Goal: Information Seeking & Learning: Learn about a topic

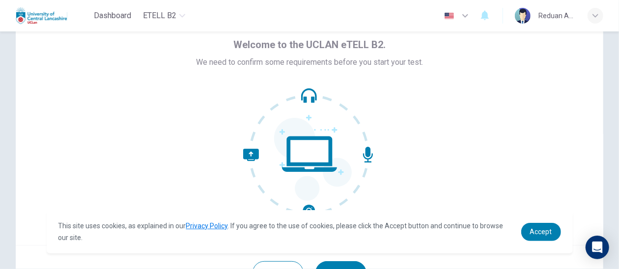
scroll to position [98, 0]
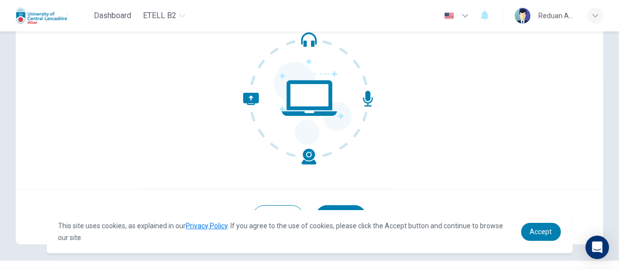
click at [533, 221] on div "This site uses cookies, as explained in our Privacy Policy . If you agree to th…" at bounding box center [310, 231] width 526 height 43
click at [536, 233] on span "Accept" at bounding box center [541, 232] width 22 height 8
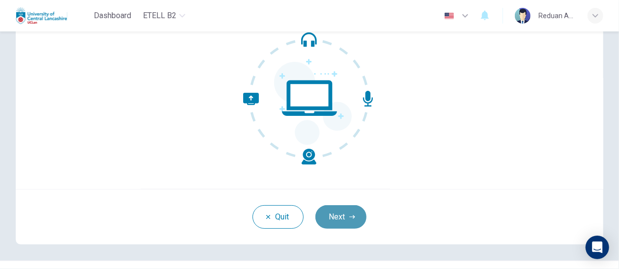
click at [333, 222] on button "Next" at bounding box center [341, 217] width 51 height 24
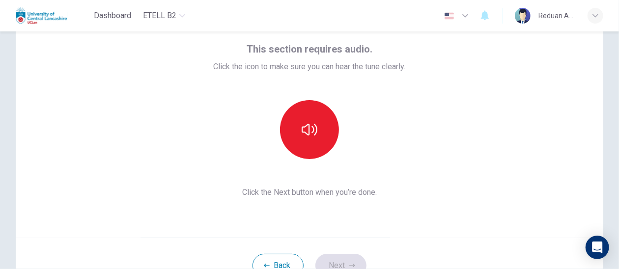
scroll to position [0, 0]
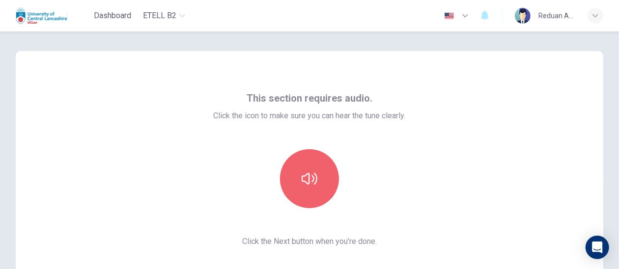
click at [293, 186] on button "button" at bounding box center [309, 178] width 59 height 59
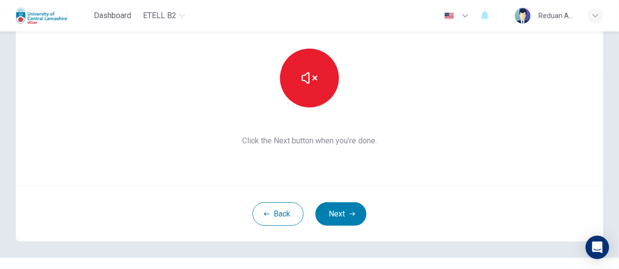
scroll to position [120, 0]
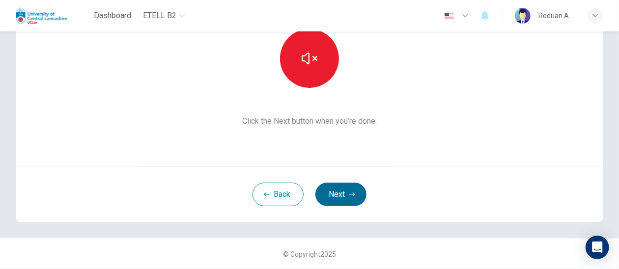
click at [342, 190] on button "Next" at bounding box center [341, 195] width 51 height 24
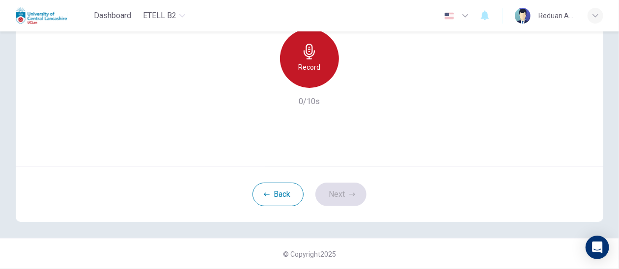
click at [304, 79] on div "Record" at bounding box center [309, 58] width 59 height 59
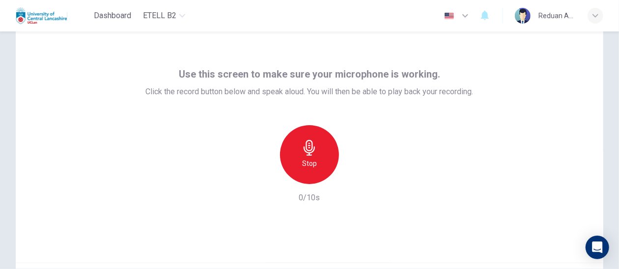
scroll to position [22, 0]
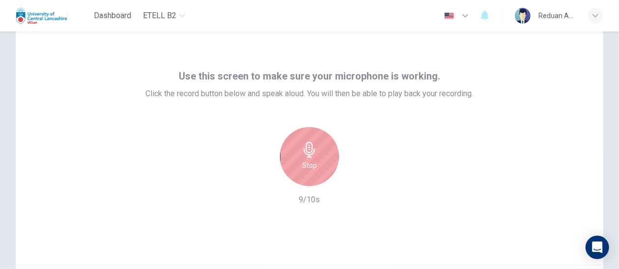
click at [319, 151] on div "Stop" at bounding box center [309, 156] width 59 height 59
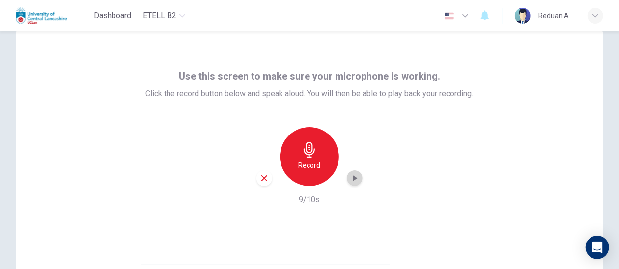
click at [353, 177] on icon "button" at bounding box center [355, 178] width 4 height 6
click at [298, 143] on div "Record" at bounding box center [309, 156] width 59 height 59
click at [351, 181] on icon "button" at bounding box center [355, 179] width 10 height 10
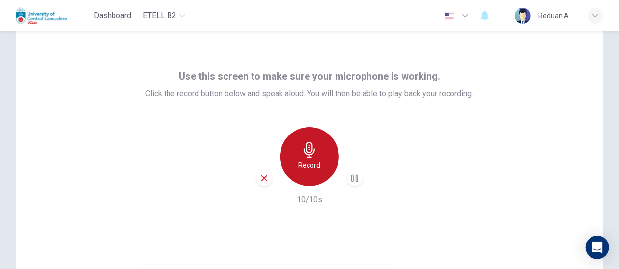
click at [307, 153] on icon "button" at bounding box center [309, 150] width 11 height 16
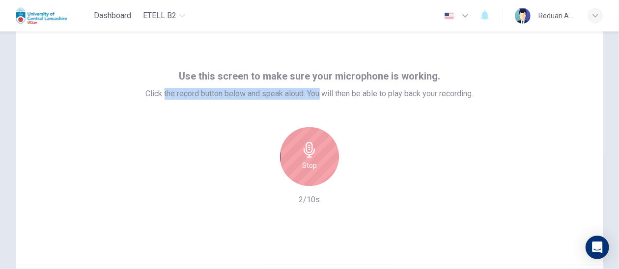
drag, startPoint x: 159, startPoint y: 97, endPoint x: 319, endPoint y: 101, distance: 159.8
click at [319, 101] on div "Use this screen to make sure your microphone is working. Click the record butto…" at bounding box center [310, 137] width 328 height 138
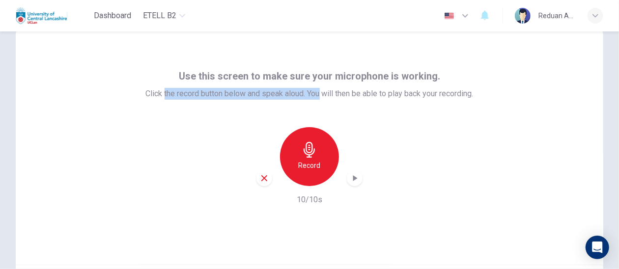
click at [350, 177] on icon "button" at bounding box center [355, 179] width 10 height 10
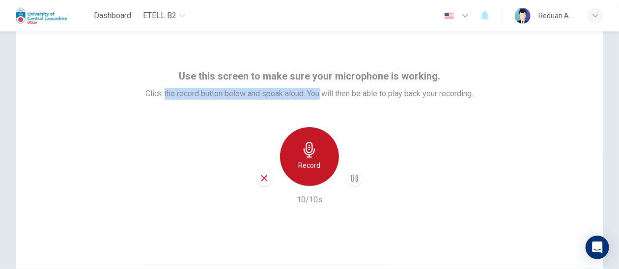
click at [305, 147] on icon "button" at bounding box center [310, 150] width 16 height 16
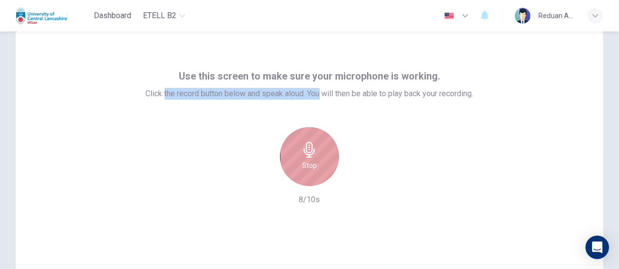
click at [305, 147] on icon "button" at bounding box center [310, 150] width 16 height 16
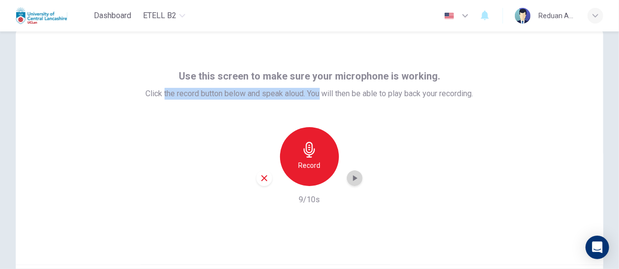
click at [353, 180] on icon "button" at bounding box center [355, 178] width 4 height 6
click at [354, 176] on icon "button" at bounding box center [355, 179] width 10 height 10
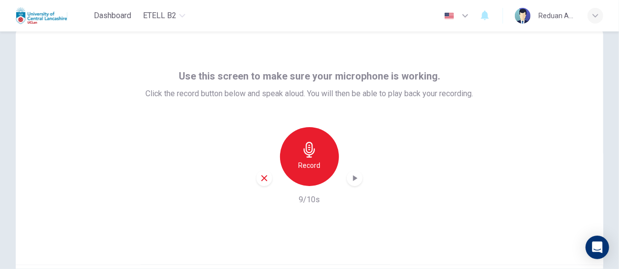
click at [438, 200] on div "Record 9/10s" at bounding box center [310, 166] width 328 height 79
click at [355, 178] on icon "button" at bounding box center [355, 179] width 10 height 10
click at [307, 164] on h6 "Record" at bounding box center [310, 166] width 22 height 12
click at [347, 179] on div "button" at bounding box center [355, 179] width 16 height 16
click at [353, 175] on icon "button" at bounding box center [355, 179] width 10 height 10
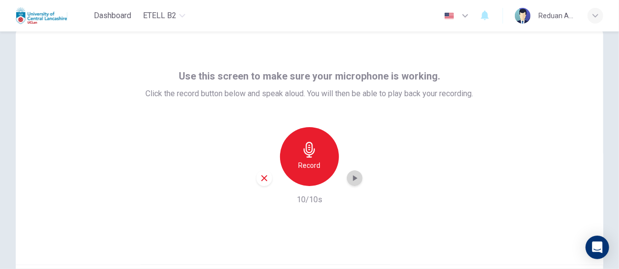
click at [353, 180] on icon "button" at bounding box center [355, 179] width 10 height 10
click at [314, 164] on h6 "Record" at bounding box center [310, 166] width 22 height 12
click at [353, 179] on icon "button" at bounding box center [355, 178] width 4 height 6
click at [157, 173] on div "Record 10/10s" at bounding box center [310, 166] width 328 height 79
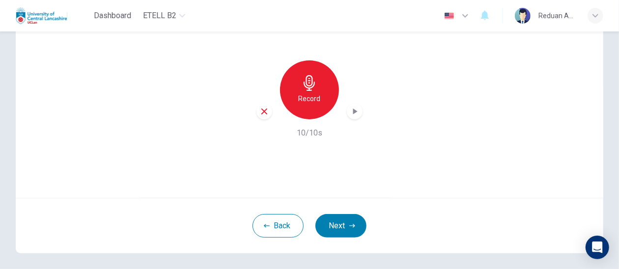
scroll to position [120, 0]
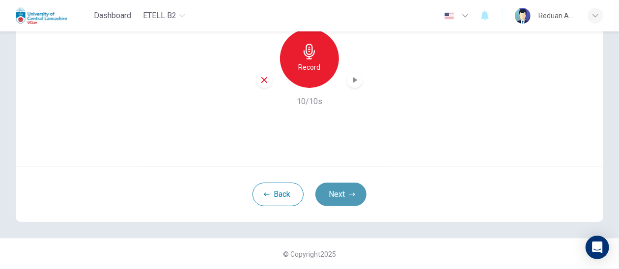
click at [343, 193] on button "Next" at bounding box center [341, 195] width 51 height 24
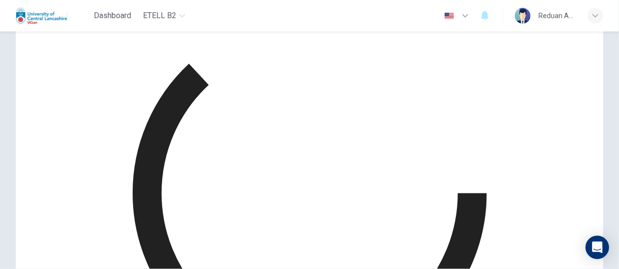
scroll to position [71, 0]
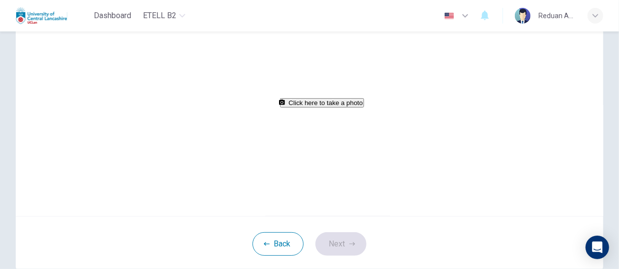
click at [336, 108] on button "Click here to take a photo" at bounding box center [322, 102] width 84 height 9
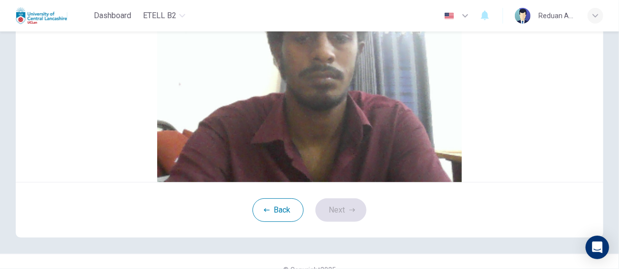
scroll to position [120, 0]
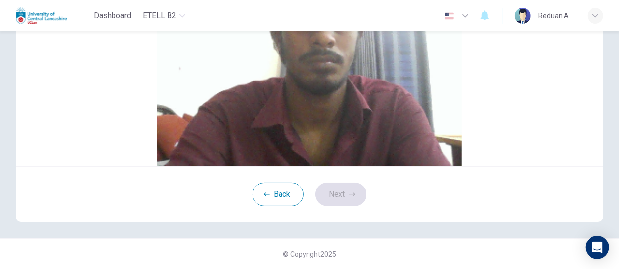
click at [340, 206] on button "Next" at bounding box center [341, 195] width 51 height 24
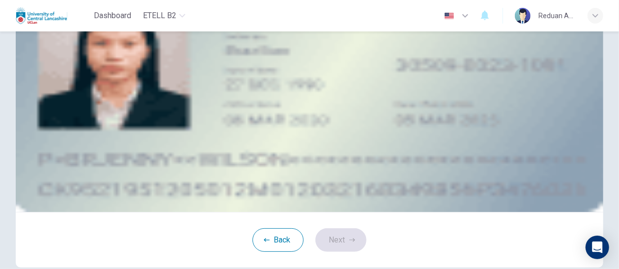
scroll to position [22, 0]
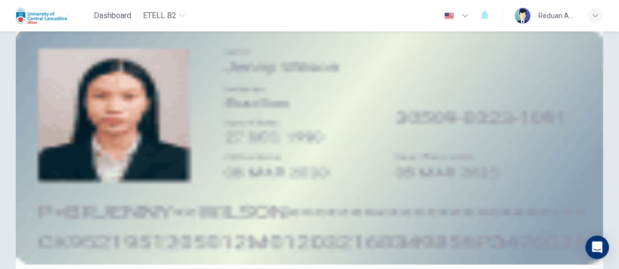
click at [76, 119] on icon "take photo" at bounding box center [72, 116] width 8 height 7
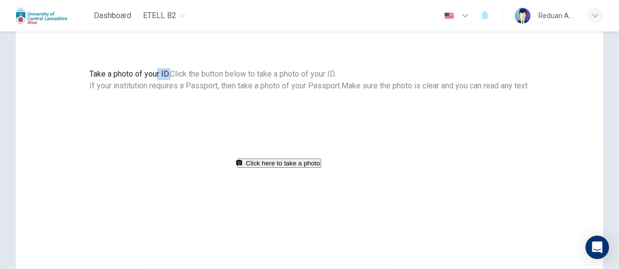
drag, startPoint x: 217, startPoint y: 74, endPoint x: 341, endPoint y: 60, distance: 124.6
click at [341, 60] on div "Take a photo of your ID. Click the button below to take a photo of your ID. If …" at bounding box center [310, 147] width 588 height 236
click at [498, 84] on div "Take a photo of your ID. Click the button below to take a photo of your ID. If …" at bounding box center [310, 118] width 440 height 101
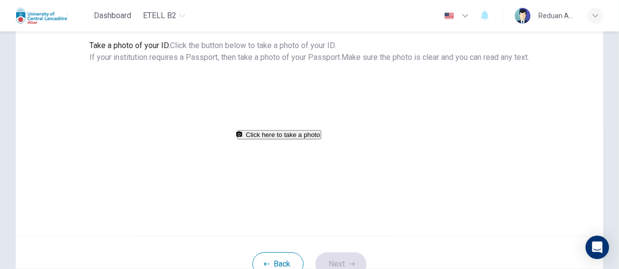
scroll to position [71, 0]
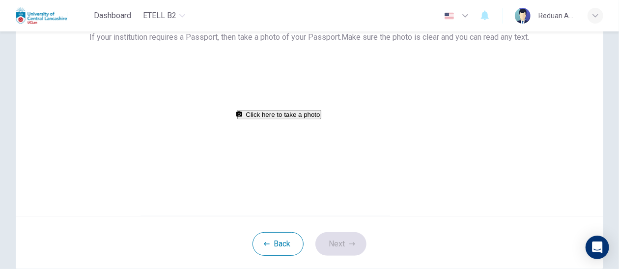
click at [342, 42] on span "Click the button below to take a photo of your ID. If your institution requires…" at bounding box center [216, 31] width 252 height 21
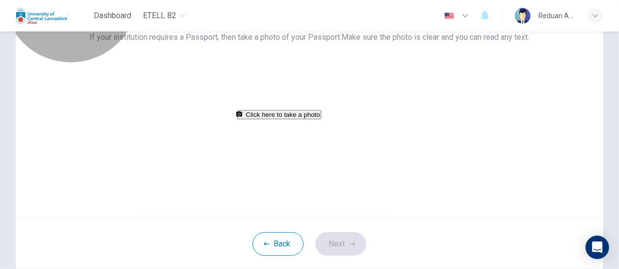
click at [302, 119] on button "Click here to take a photo" at bounding box center [279, 114] width 84 height 9
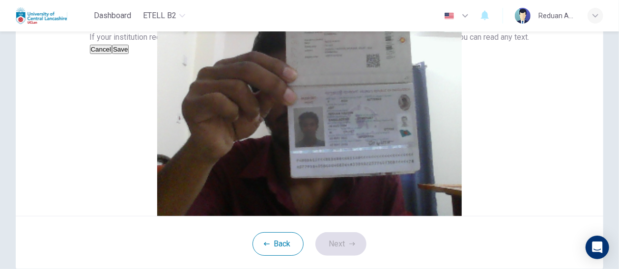
click at [129, 54] on button "Save" at bounding box center [120, 49] width 17 height 9
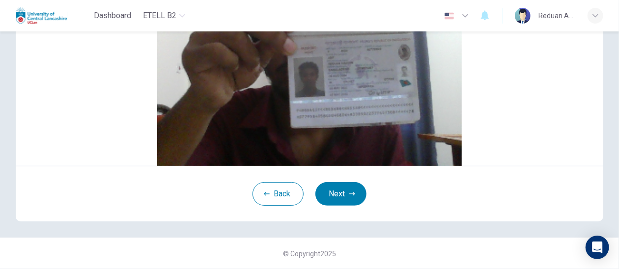
scroll to position [174, 0]
click at [342, 202] on button "Next" at bounding box center [341, 194] width 51 height 24
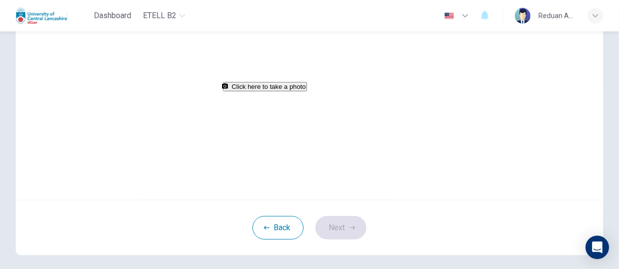
scroll to position [38, 0]
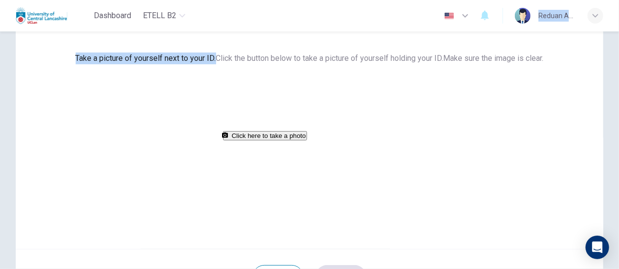
drag, startPoint x: 181, startPoint y: 53, endPoint x: 486, endPoint y: 27, distance: 305.4
click at [486, 27] on div "Dashboard eTELL B2 English ** ​ Reduan Asif Take a picture of yourself next to …" at bounding box center [309, 134] width 619 height 269
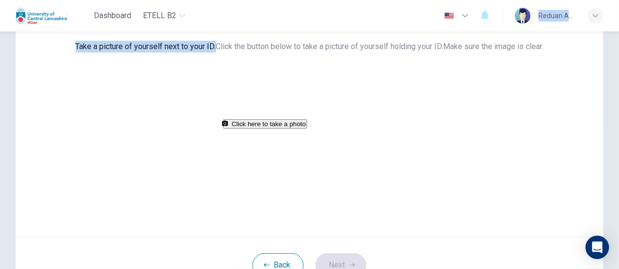
scroll to position [98, 0]
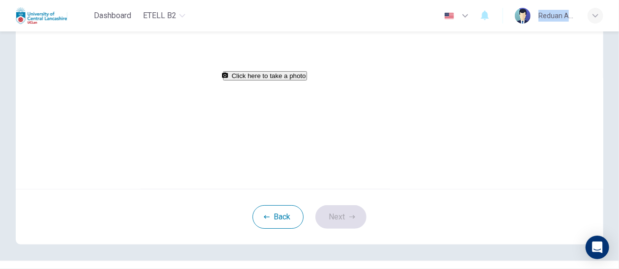
click at [307, 81] on button "Click here to take a photo" at bounding box center [265, 75] width 84 height 9
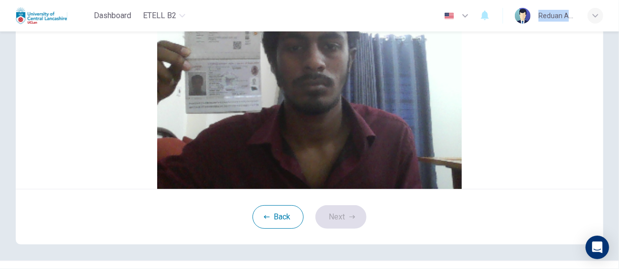
click at [115, 15] on button "Save" at bounding box center [106, 10] width 17 height 9
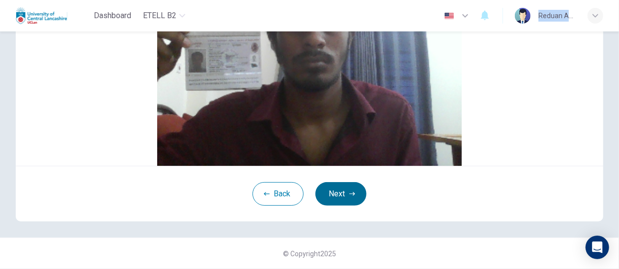
click at [339, 188] on button "Next" at bounding box center [341, 194] width 51 height 24
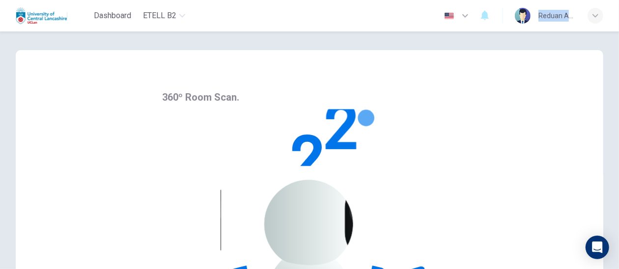
scroll to position [0, 0]
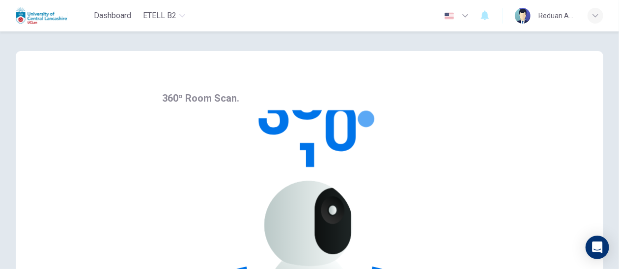
click at [256, 101] on div "360º Room Scan. Click Begin Room Scan and complete a 360º scan of your room and…" at bounding box center [309, 253] width 295 height 327
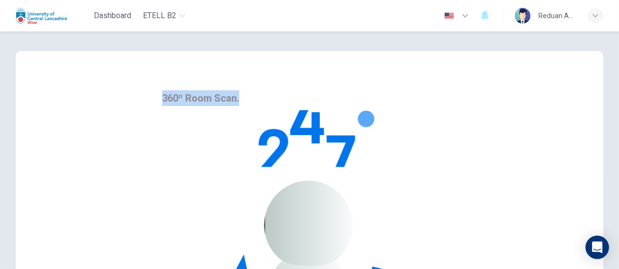
drag, startPoint x: 254, startPoint y: 99, endPoint x: 144, endPoint y: 102, distance: 110.1
click at [162, 102] on div "360º Room Scan. Click Begin Room Scan and complete a 360º scan of your room and…" at bounding box center [309, 253] width 295 height 327
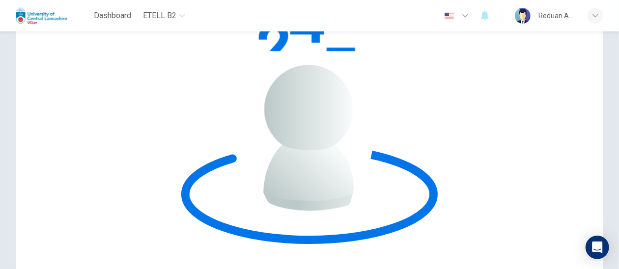
scroll to position [120, 0]
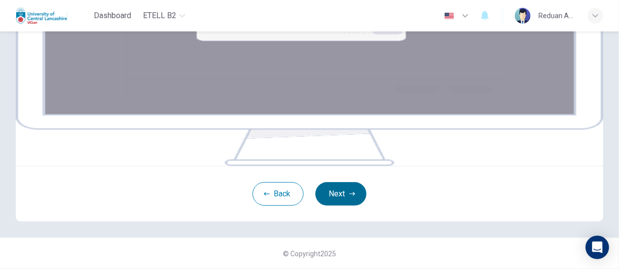
scroll to position [222, 0]
click at [345, 198] on button "Next" at bounding box center [341, 194] width 51 height 24
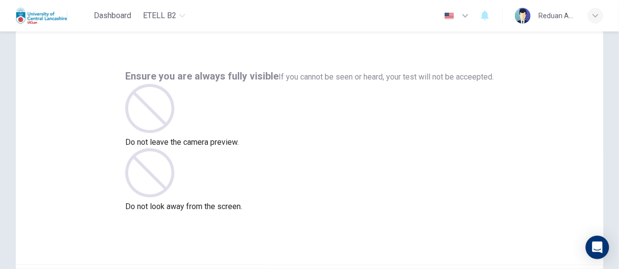
scroll to position [120, 0]
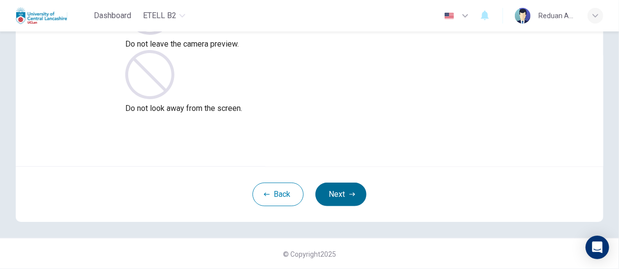
click at [323, 185] on button "Next" at bounding box center [341, 195] width 51 height 24
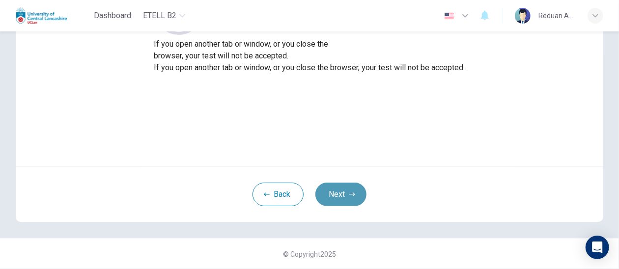
click at [350, 198] on button "Next" at bounding box center [341, 195] width 51 height 24
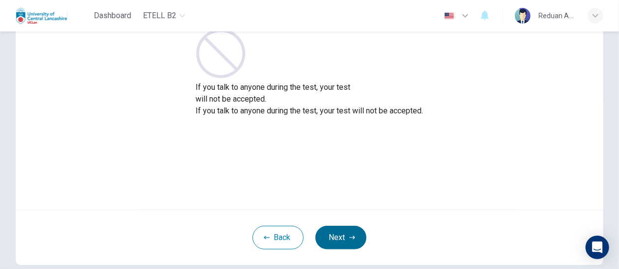
scroll to position [98, 0]
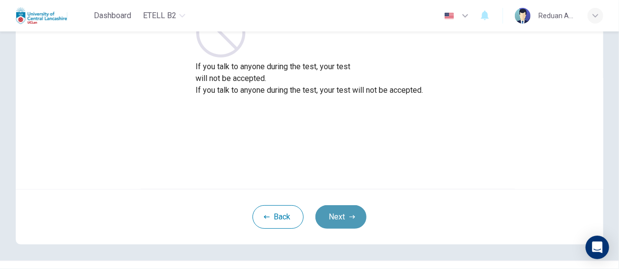
click at [339, 216] on button "Next" at bounding box center [341, 217] width 51 height 24
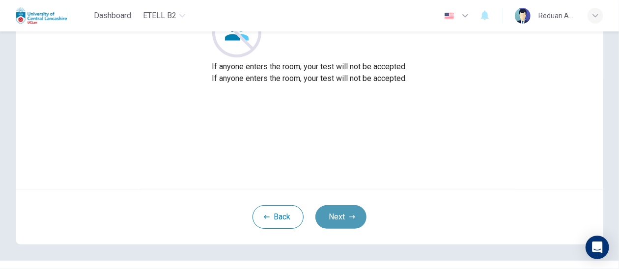
click at [339, 216] on button "Next" at bounding box center [341, 217] width 51 height 24
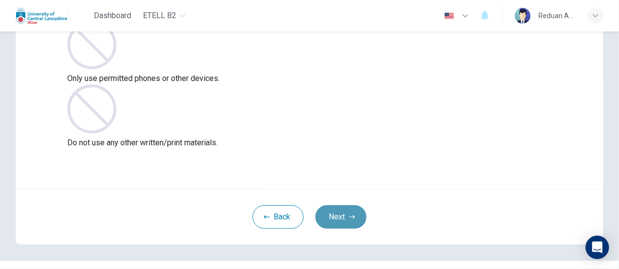
click at [339, 216] on button "Next" at bounding box center [341, 217] width 51 height 24
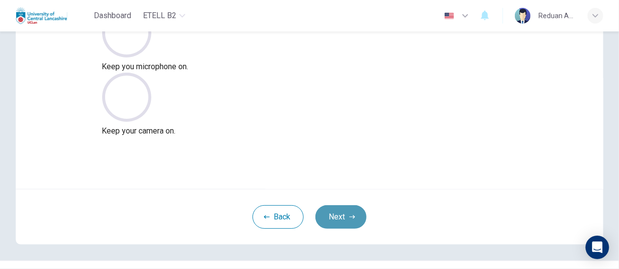
click at [339, 216] on button "Next" at bounding box center [341, 217] width 51 height 24
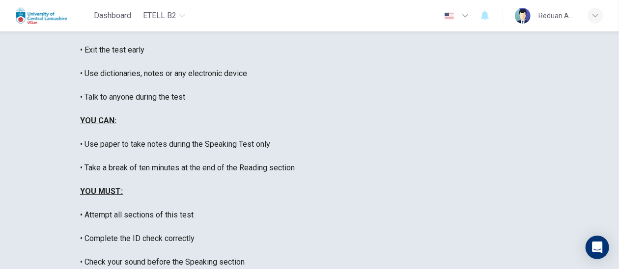
scroll to position [196, 0]
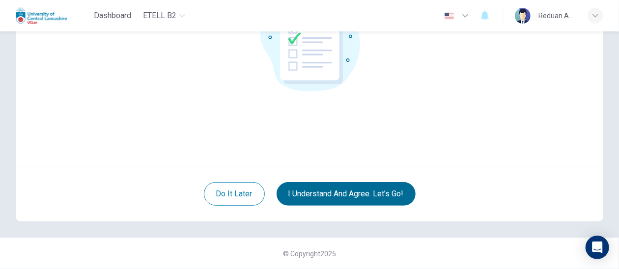
scroll to position [120, 0]
click at [335, 195] on button "I understand and agree. Let’s go!" at bounding box center [346, 195] width 139 height 24
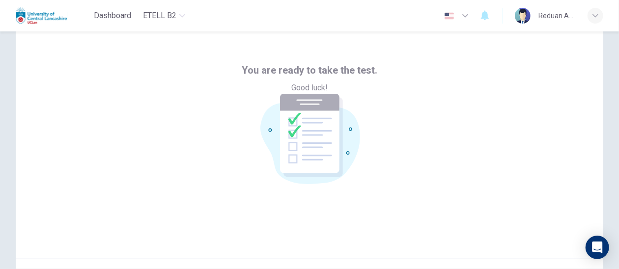
scroll to position [0, 0]
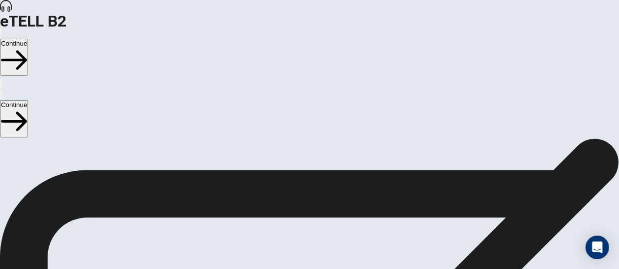
scroll to position [64, 0]
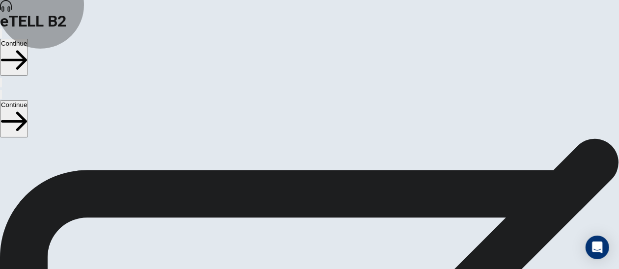
click at [28, 100] on button "Continue" at bounding box center [14, 118] width 28 height 37
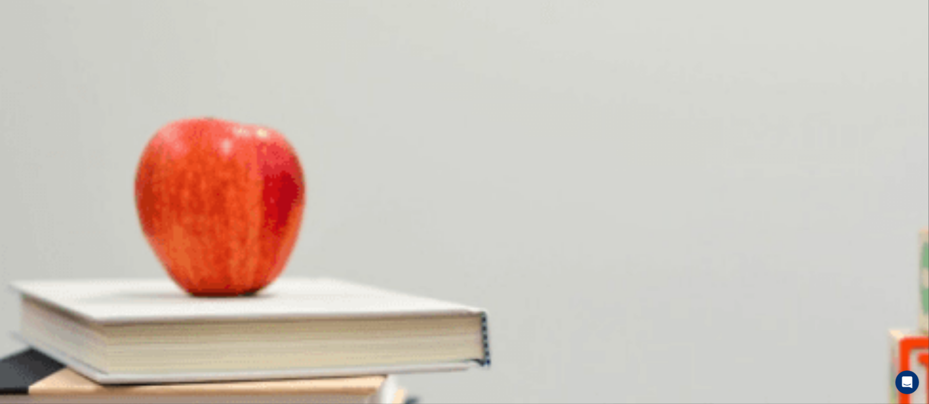
scroll to position [0, 0]
drag, startPoint x: 736, startPoint y: 63, endPoint x: 302, endPoint y: 204, distance: 457.0
click at [471, 122] on body "This site uses cookies, as explained in our Privacy Policy . If you agree to th…" at bounding box center [464, 202] width 929 height 404
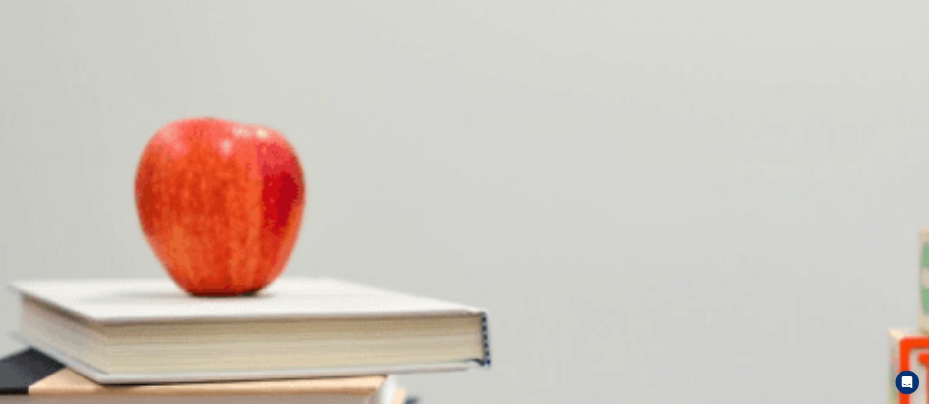
type input "**"
type input "*"
click at [459, 151] on body "This site uses cookies, as explained in our Privacy Policy . If you agree to th…" at bounding box center [464, 202] width 929 height 404
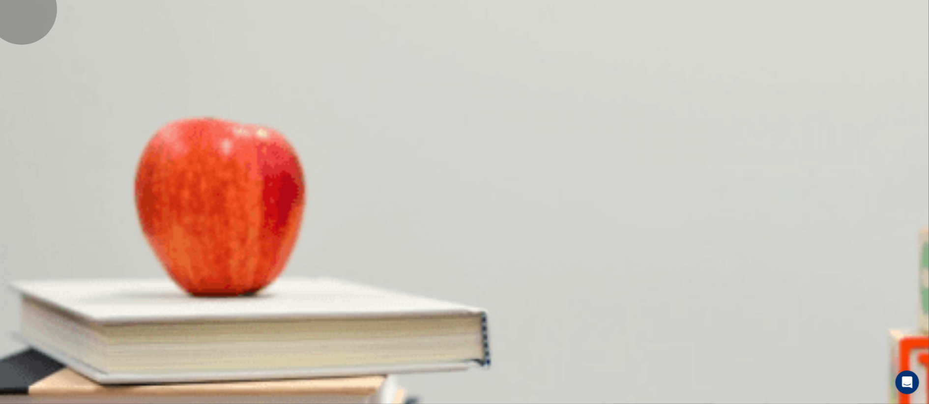
type input "**"
type input "*"
click at [460, 175] on body "This site uses cookies, as explained in our Privacy Policy . If you agree to th…" at bounding box center [464, 202] width 929 height 404
type input "**"
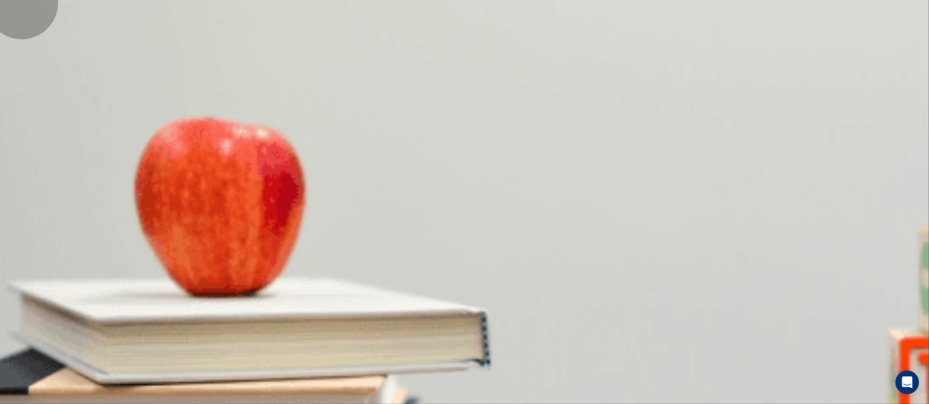
type input "*"
click at [486, 203] on body "This site uses cookies, as explained in our Privacy Policy . If you agree to th…" at bounding box center [464, 202] width 929 height 404
click at [468, 269] on li "T" at bounding box center [464, 410] width 929 height 12
type input "**"
type input "*"
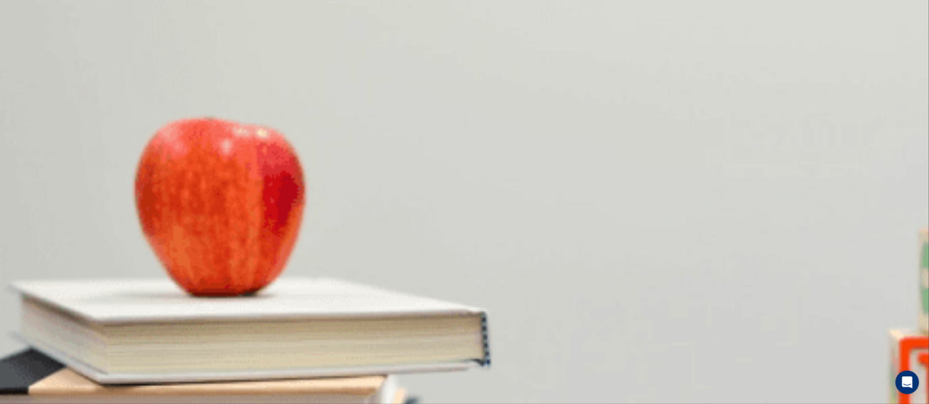
click at [468, 232] on body "This site uses cookies, as explained in our Privacy Policy . If you agree to th…" at bounding box center [464, 202] width 929 height 404
click at [468, 269] on li "T" at bounding box center [464, 410] width 929 height 12
type input "**"
type input "*"
click at [469, 260] on body "This site uses cookies, as explained in our Privacy Policy . If you agree to th…" at bounding box center [464, 202] width 929 height 404
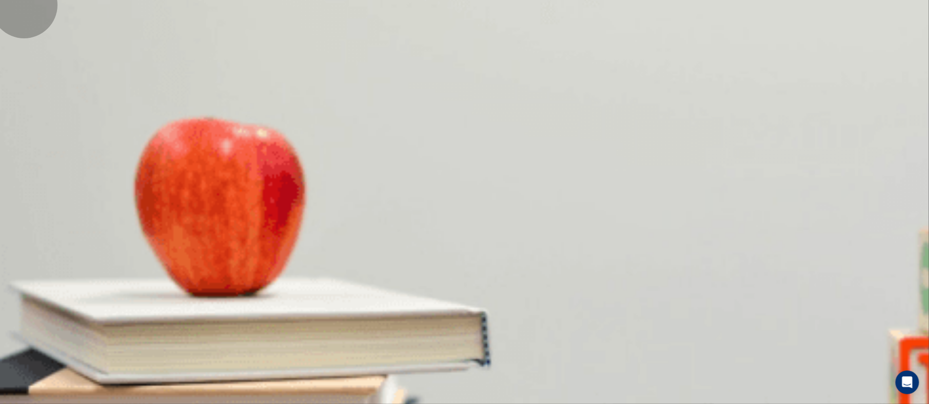
type input "**"
type input "*"
click at [480, 269] on body "This site uses cookies, as explained in our Privacy Policy . If you agree to th…" at bounding box center [464, 202] width 929 height 404
click at [471, 269] on li "T" at bounding box center [464, 410] width 929 height 12
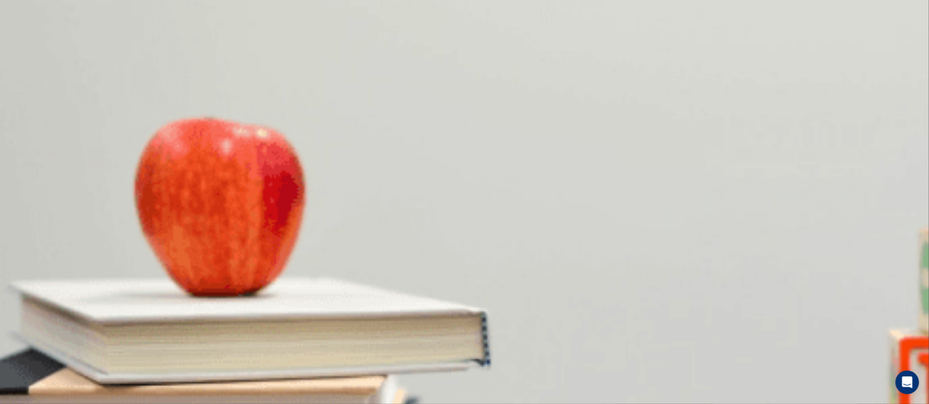
type input "**"
type input "*"
click at [471, 269] on body "This site uses cookies, as explained in our Privacy Policy . If you agree to th…" at bounding box center [464, 202] width 929 height 404
click at [471, 269] on li "T" at bounding box center [464, 410] width 929 height 12
type input "**"
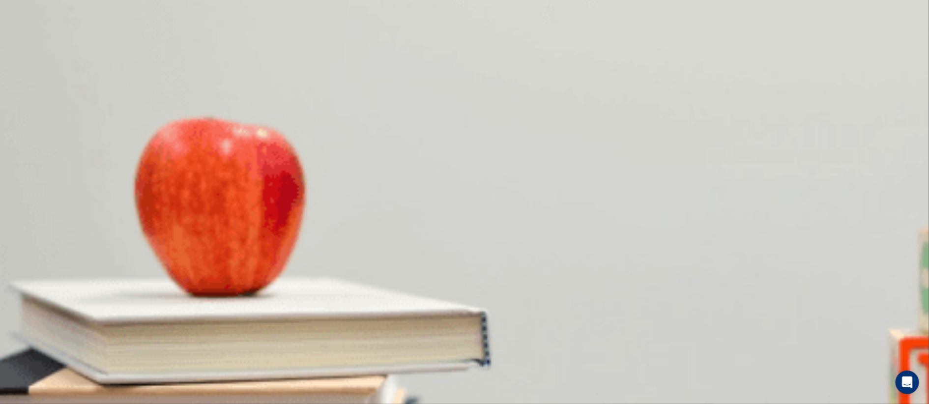
type input "*"
click at [476, 269] on body "This site uses cookies, as explained in our Privacy Policy . If you agree to th…" at bounding box center [464, 202] width 929 height 404
click at [476, 269] on div at bounding box center [464, 404] width 929 height 0
click at [471, 269] on body "This site uses cookies, as explained in our Privacy Policy . If you agree to th…" at bounding box center [464, 202] width 929 height 404
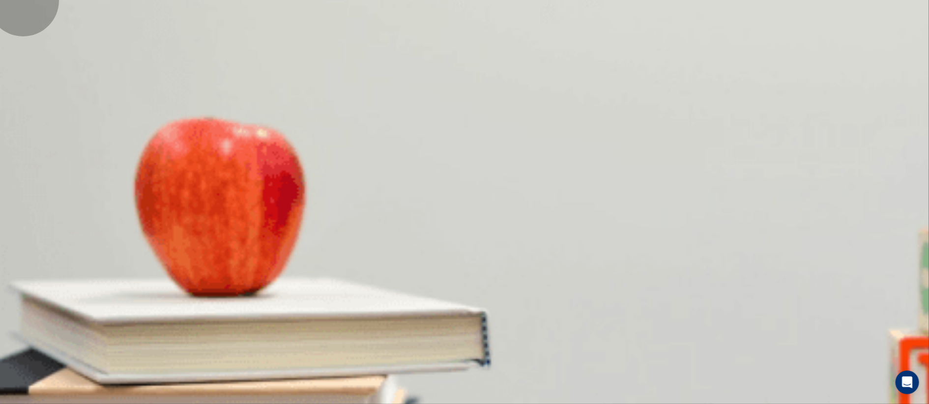
type input "**"
type input "*"
click at [468, 269] on body "This site uses cookies, as explained in our Privacy Policy . If you agree to th…" at bounding box center [464, 202] width 929 height 404
click at [468, 269] on li "T" at bounding box center [464, 410] width 929 height 12
type input "**"
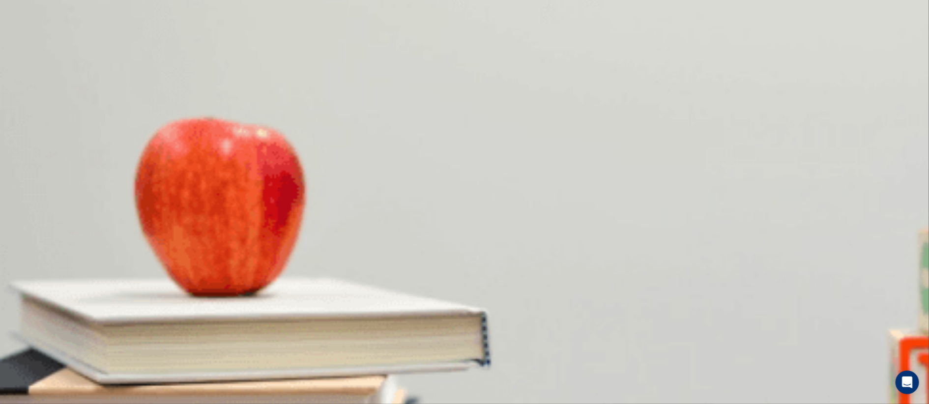
type input "*"
click at [28, 39] on button "Continue" at bounding box center [14, 57] width 28 height 37
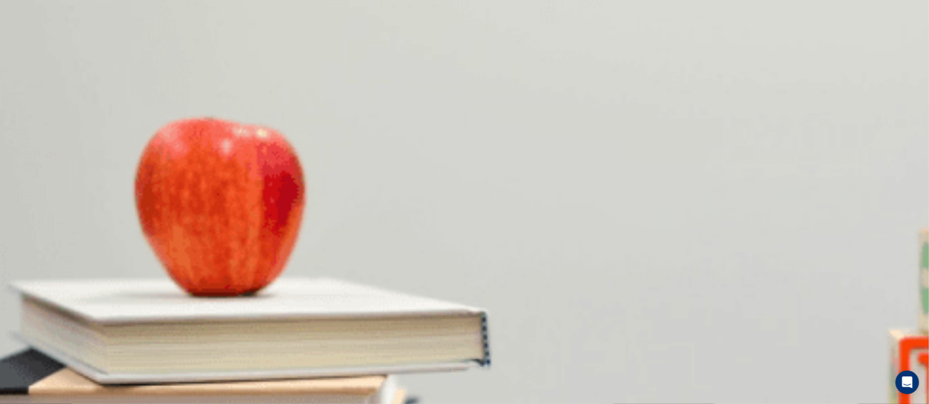
scroll to position [0, 0]
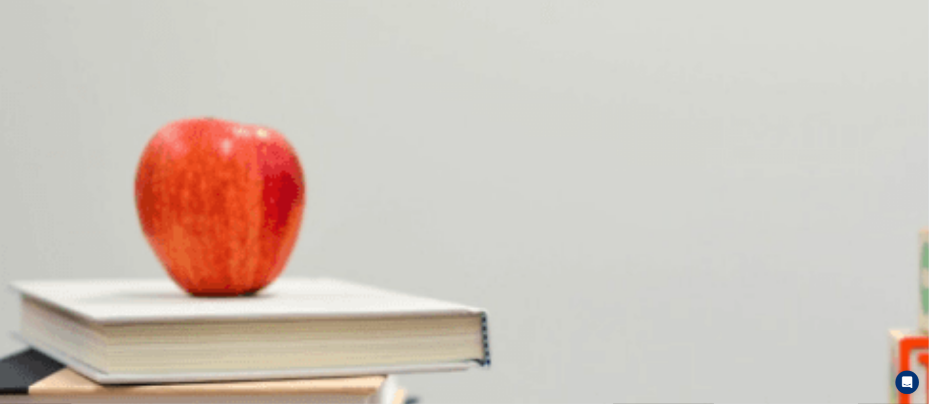
drag, startPoint x: 756, startPoint y: 202, endPoint x: 750, endPoint y: 218, distance: 18.1
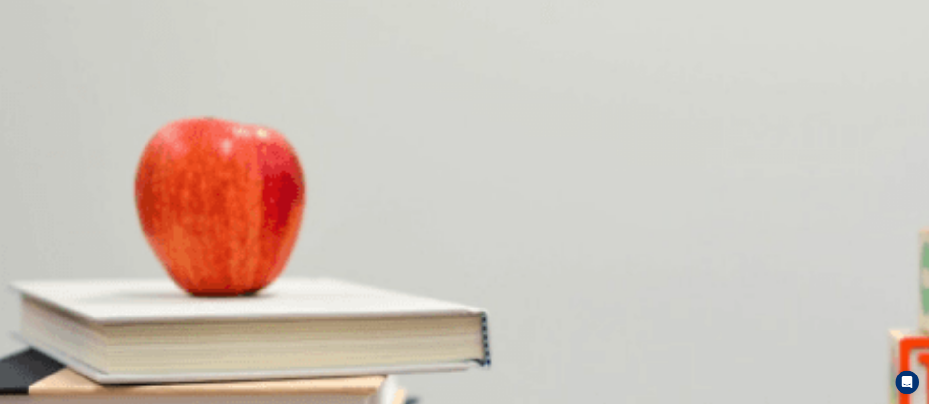
click at [28, 39] on button "Continue" at bounding box center [14, 57] width 28 height 37
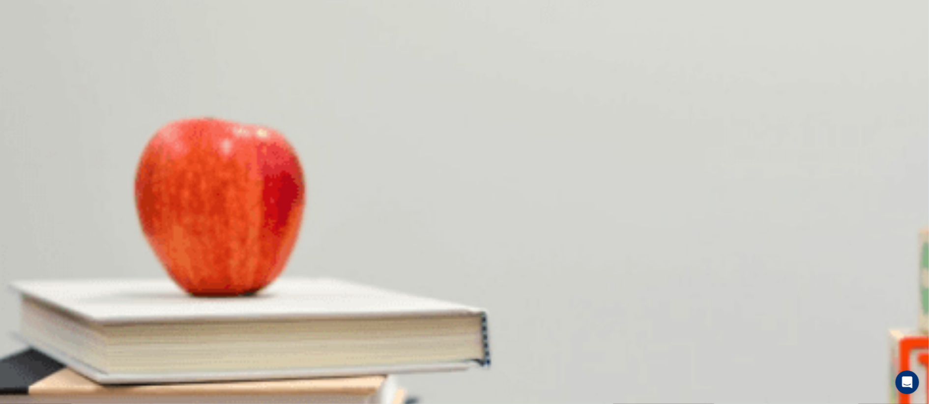
scroll to position [369, 0]
click at [619, 269] on div at bounding box center [464, 404] width 929 height 0
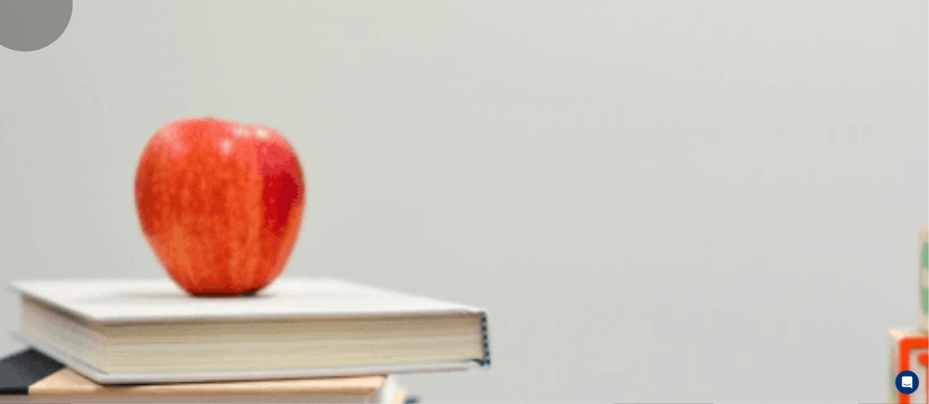
click at [619, 269] on div at bounding box center [464, 404] width 929 height 0
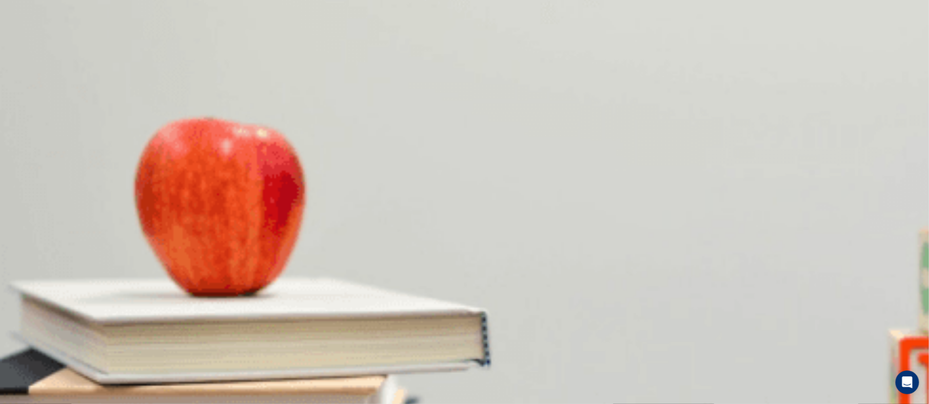
scroll to position [589, 0]
click at [28, 39] on button "Continue" at bounding box center [14, 57] width 28 height 37
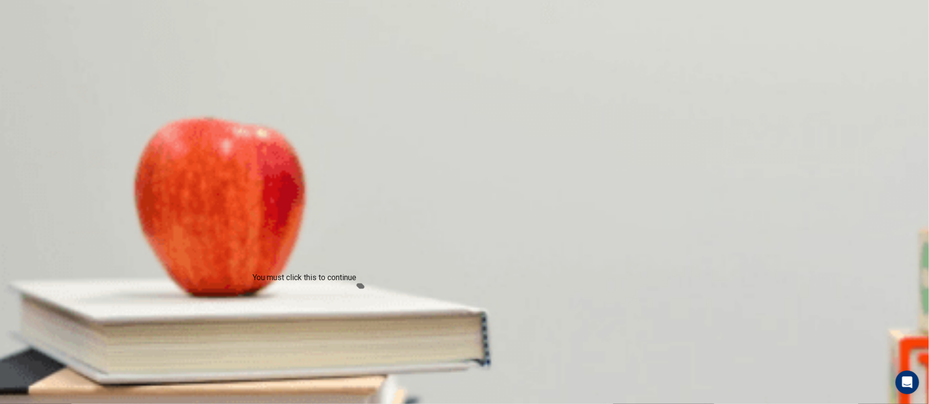
type input "**"
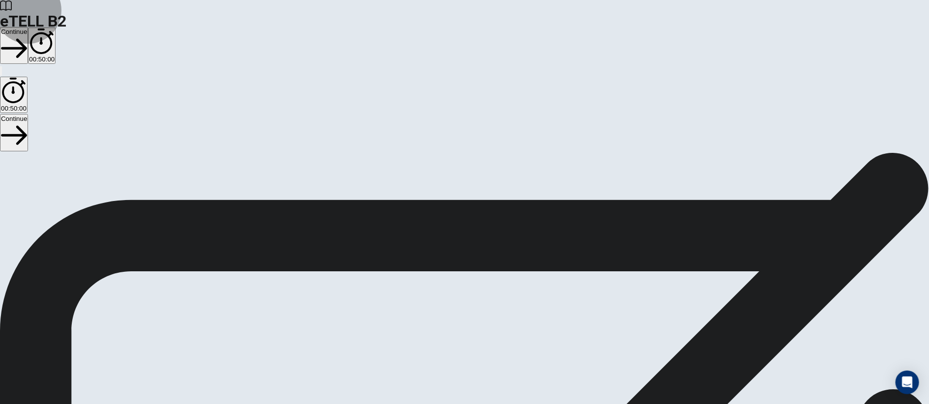
click at [28, 27] on button "Continue" at bounding box center [14, 45] width 28 height 37
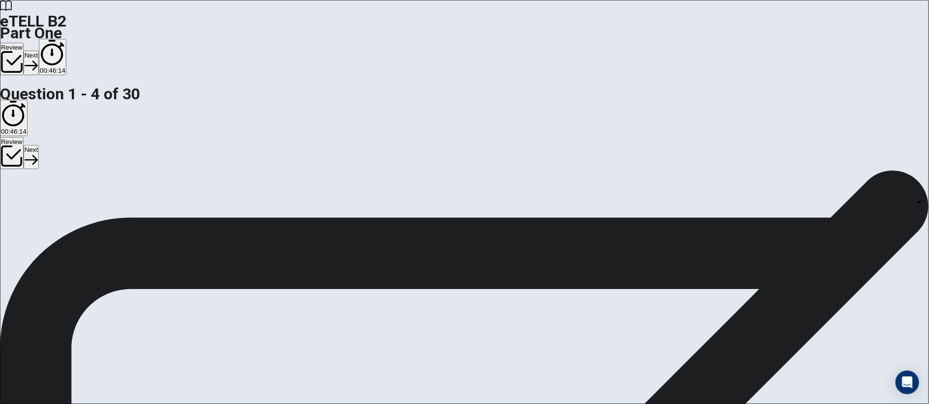
drag, startPoint x: 299, startPoint y: 202, endPoint x: 352, endPoint y: 131, distance: 88.2
drag, startPoint x: 488, startPoint y: 276, endPoint x: 538, endPoint y: 274, distance: 50.2
click at [533, 222] on body "This site uses cookies, as explained in our Privacy Policy . If you agree to th…" at bounding box center [464, 202] width 929 height 404
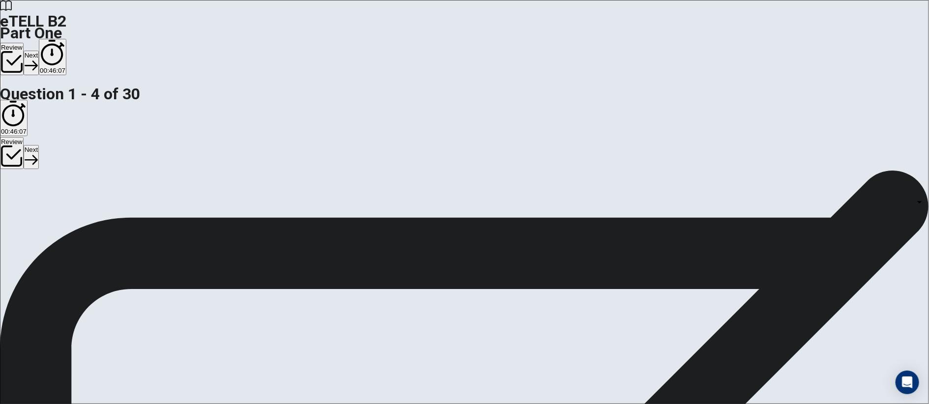
type input "*"
click at [546, 192] on body "This site uses cookies, as explained in our Privacy Policy . If you agree to th…" at bounding box center [464, 202] width 929 height 404
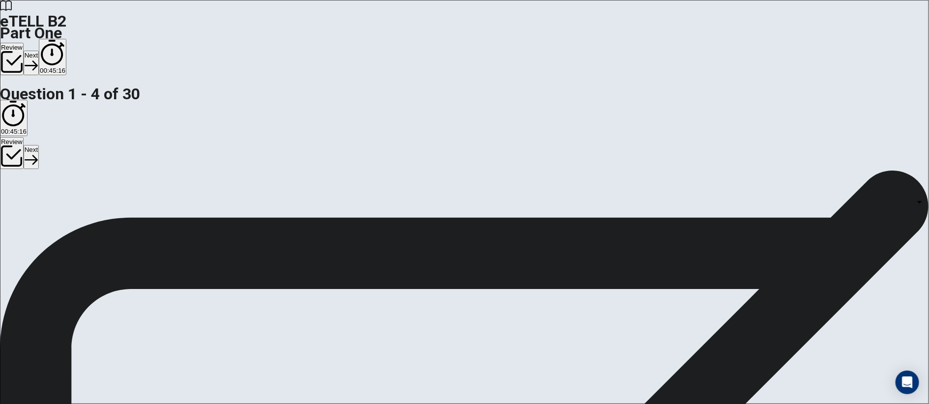
type input "*"
click at [553, 150] on body "This site uses cookies, as explained in our Privacy Policy . If you agree to th…" at bounding box center [464, 202] width 929 height 404
type input "*"
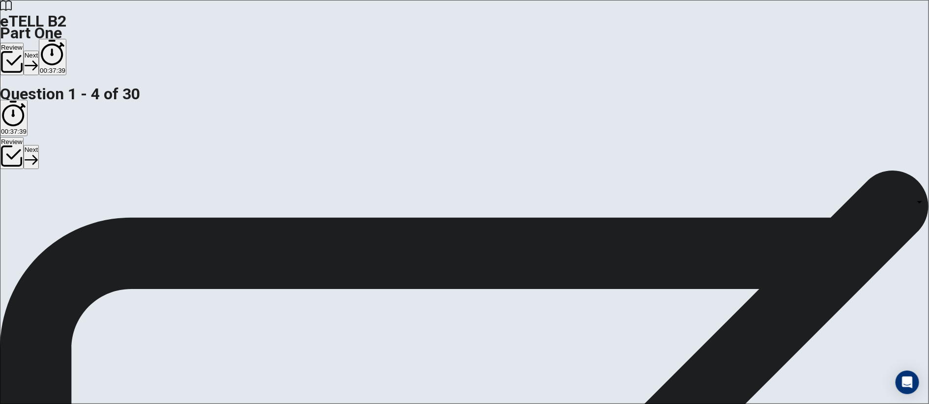
click at [560, 269] on body "This site uses cookies, as explained in our Privacy Policy . If you agree to th…" at bounding box center [464, 202] width 929 height 404
click at [545, 269] on li "A" at bounding box center [464, 410] width 929 height 12
type input "*"
click at [39, 51] on button "Next" at bounding box center [31, 63] width 15 height 24
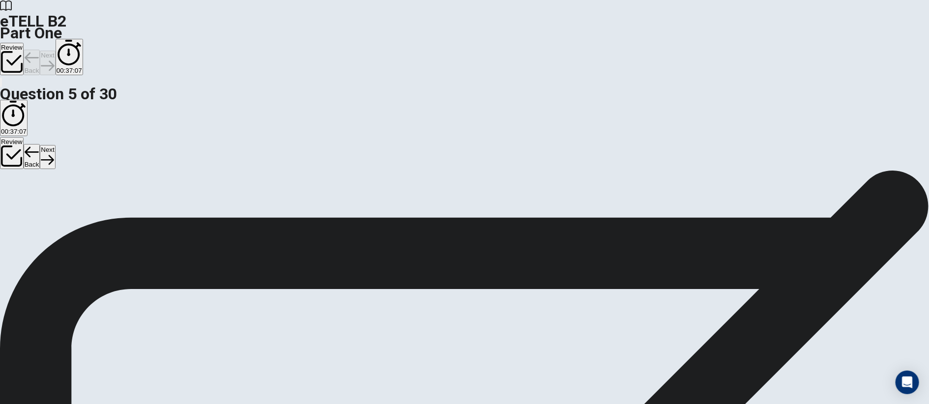
scroll to position [0, 0]
drag, startPoint x: 634, startPoint y: 19, endPoint x: 509, endPoint y: 129, distance: 166.4
click at [55, 51] on button "Next" at bounding box center [47, 63] width 15 height 24
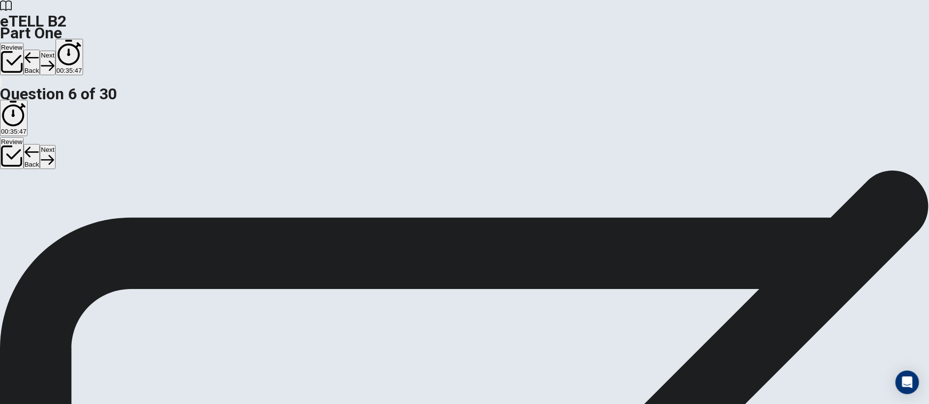
click at [55, 51] on button "Next" at bounding box center [47, 63] width 15 height 24
drag, startPoint x: 362, startPoint y: 134, endPoint x: 322, endPoint y: 134, distance: 40.3
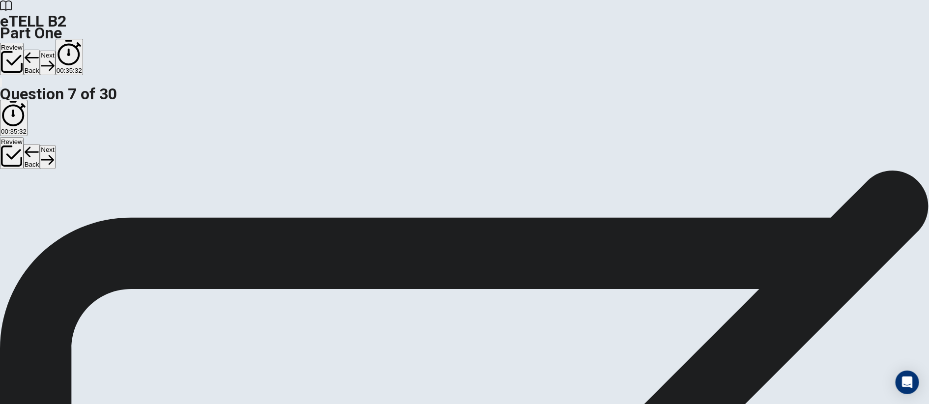
click at [55, 51] on button "Next" at bounding box center [47, 63] width 15 height 24
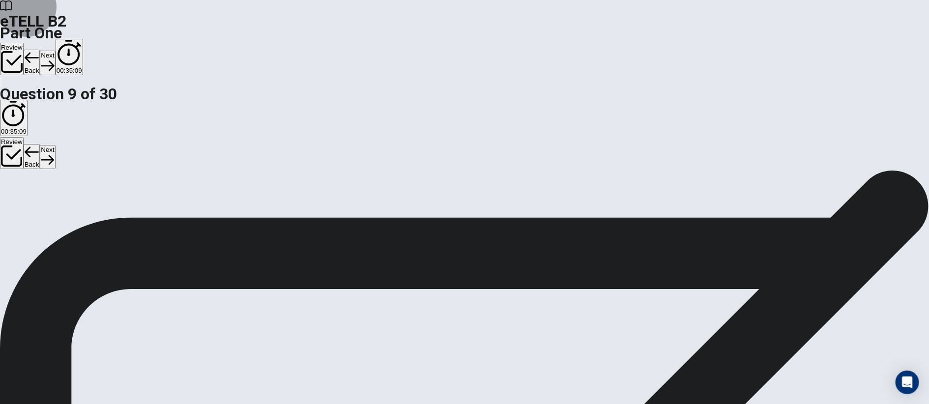
click at [55, 51] on button "Next" at bounding box center [47, 63] width 15 height 24
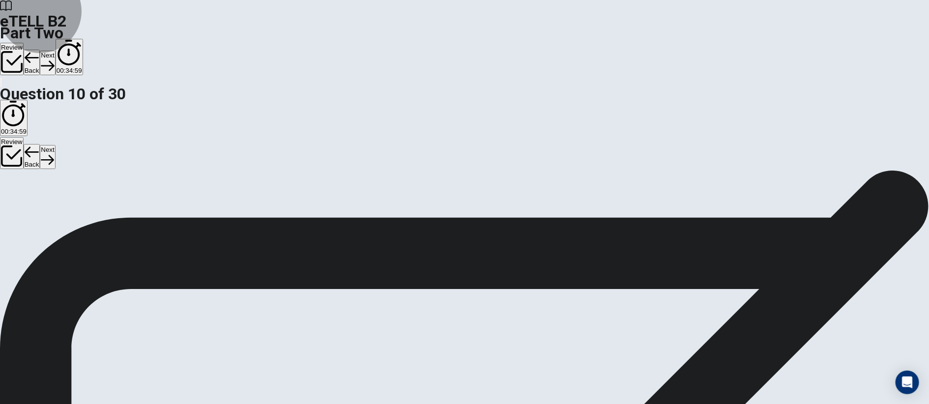
click at [55, 51] on button "Next" at bounding box center [47, 63] width 15 height 24
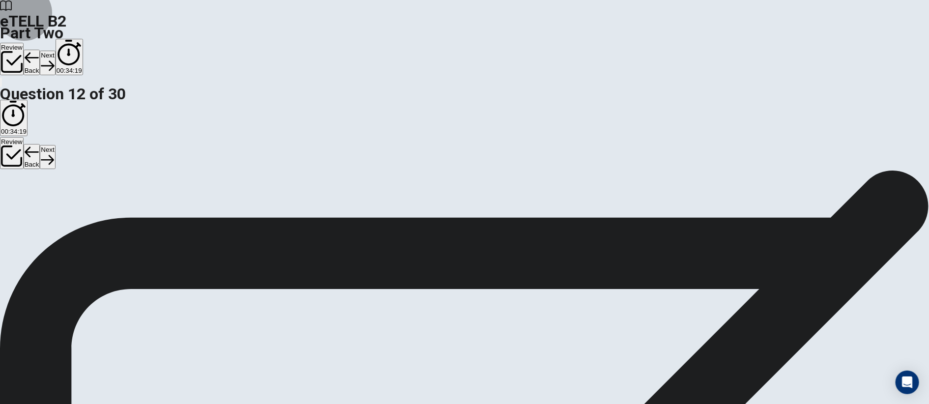
click at [55, 51] on button "Next" at bounding box center [47, 63] width 15 height 24
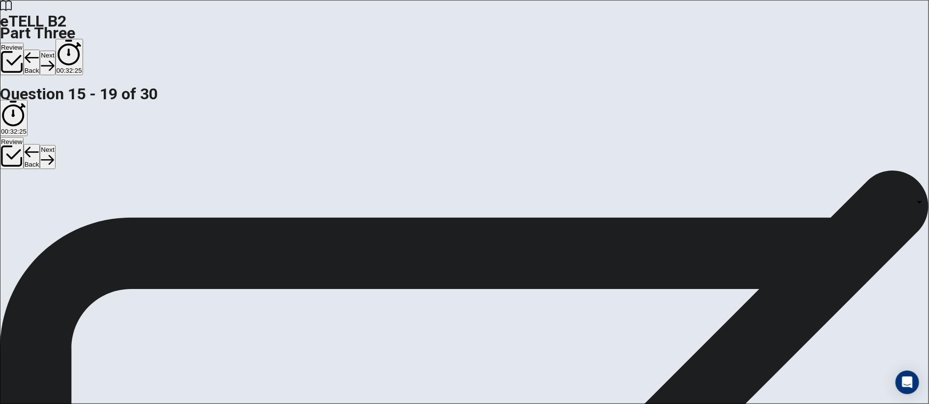
click at [565, 173] on body "This site uses cookies, as explained in our Privacy Policy . If you agree to th…" at bounding box center [464, 202] width 929 height 404
type input "*"
click at [550, 256] on body "This site uses cookies, as explained in our Privacy Policy . If you agree to th…" at bounding box center [464, 202] width 929 height 404
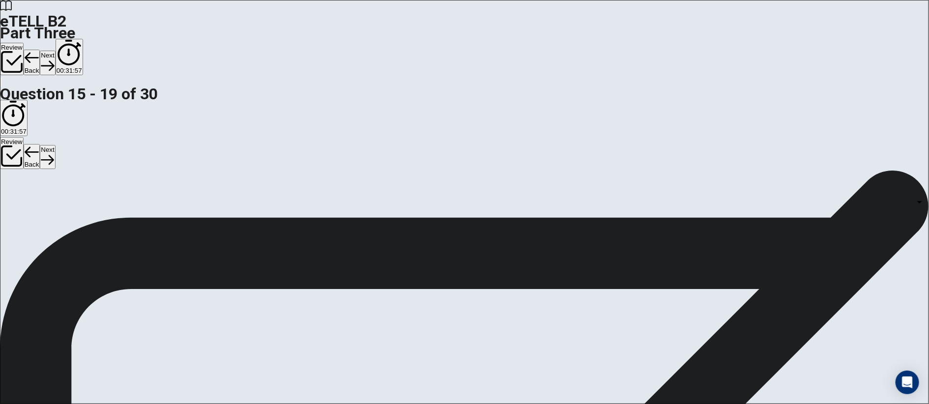
type input "*"
click at [553, 234] on body "This site uses cookies, as explained in our Privacy Policy . If you agree to th…" at bounding box center [464, 202] width 929 height 404
click at [549, 269] on li "A" at bounding box center [464, 410] width 929 height 12
type input "*"
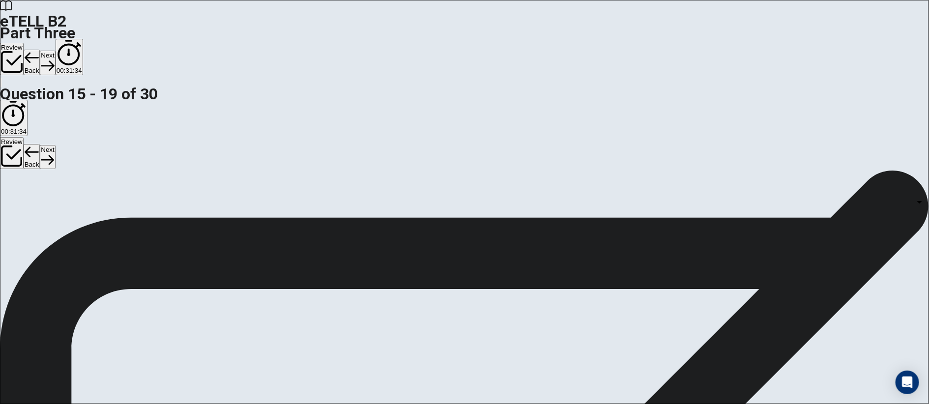
scroll to position [147, 0]
click at [619, 249] on body "This site uses cookies, as explained in our Privacy Policy . If you agree to th…" at bounding box center [464, 202] width 929 height 404
type input "*"
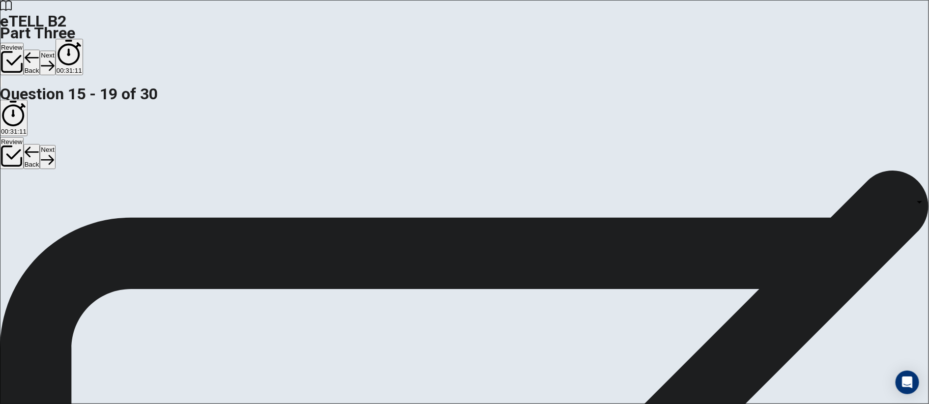
click at [617, 269] on body "This site uses cookies, as explained in our Privacy Policy . If you agree to th…" at bounding box center [464, 202] width 929 height 404
type input "*"
click at [619, 221] on body "This site uses cookies, as explained in our Privacy Policy . If you agree to th…" at bounding box center [464, 202] width 929 height 404
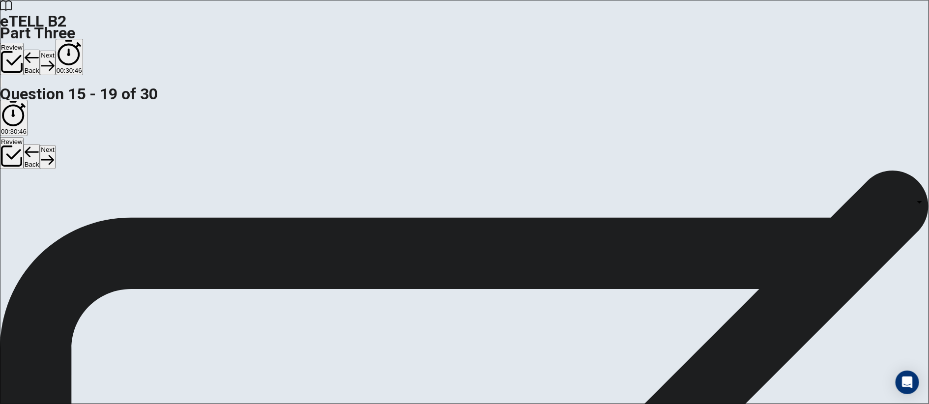
type input "*"
click at [55, 51] on button "Next" at bounding box center [47, 63] width 15 height 24
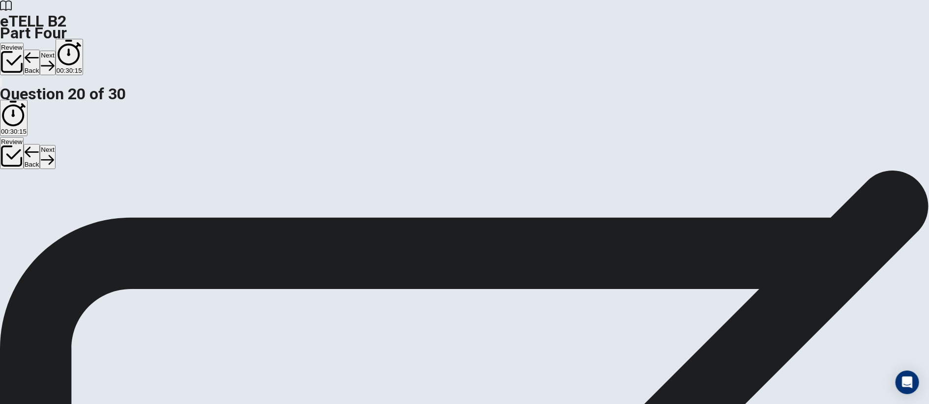
click at [55, 51] on button "Next" at bounding box center [47, 63] width 15 height 24
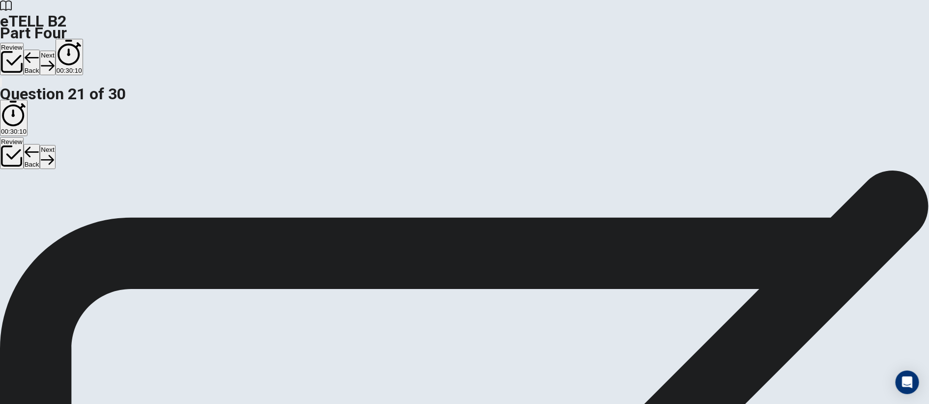
click at [55, 51] on button "Next" at bounding box center [47, 63] width 15 height 24
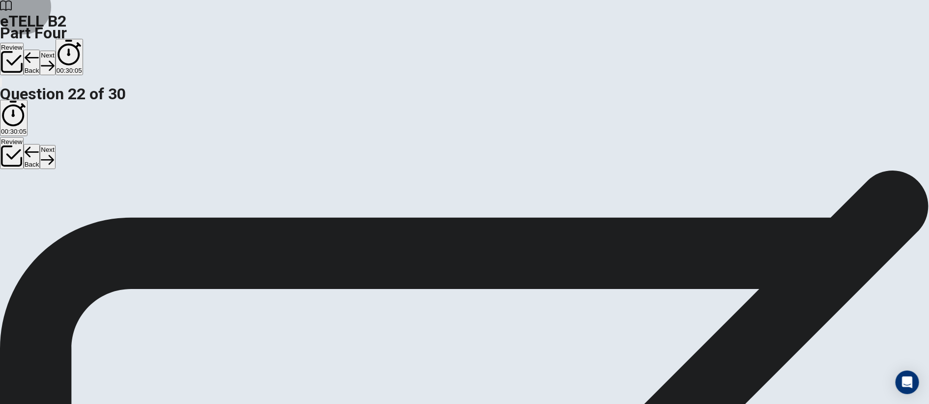
click at [55, 51] on button "Next" at bounding box center [47, 63] width 15 height 24
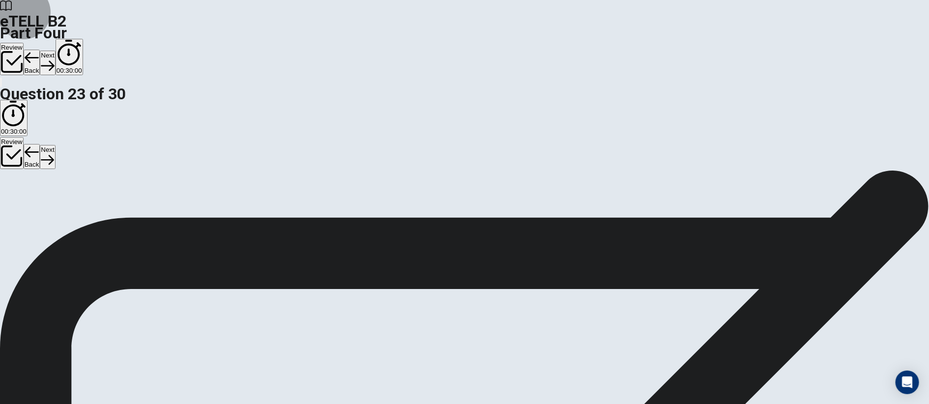
click at [55, 51] on button "Next" at bounding box center [47, 63] width 15 height 24
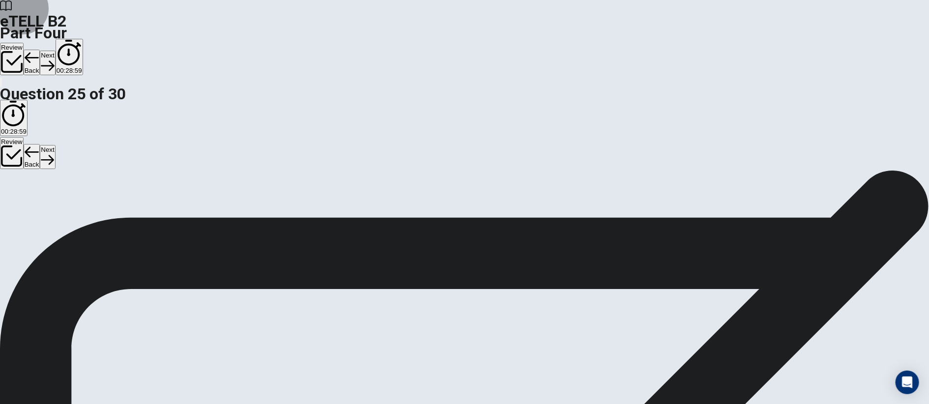
click at [55, 51] on button "Next" at bounding box center [47, 63] width 15 height 24
drag, startPoint x: 315, startPoint y: 133, endPoint x: 345, endPoint y: 85, distance: 56.9
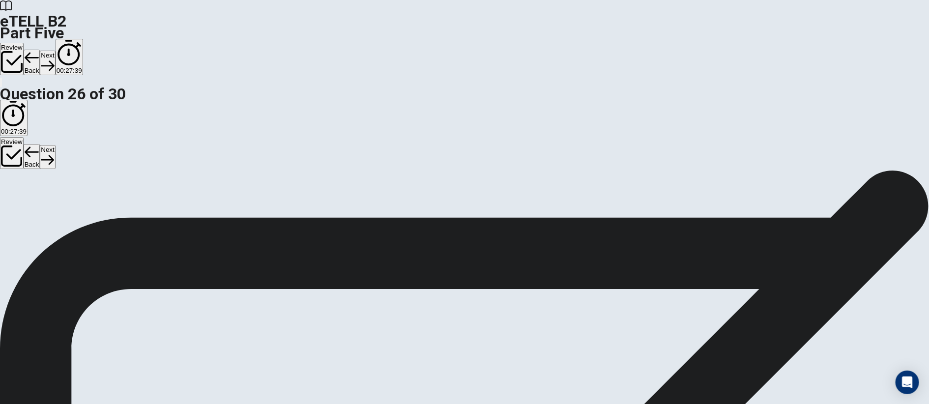
click at [55, 51] on button "Next" at bounding box center [47, 63] width 15 height 24
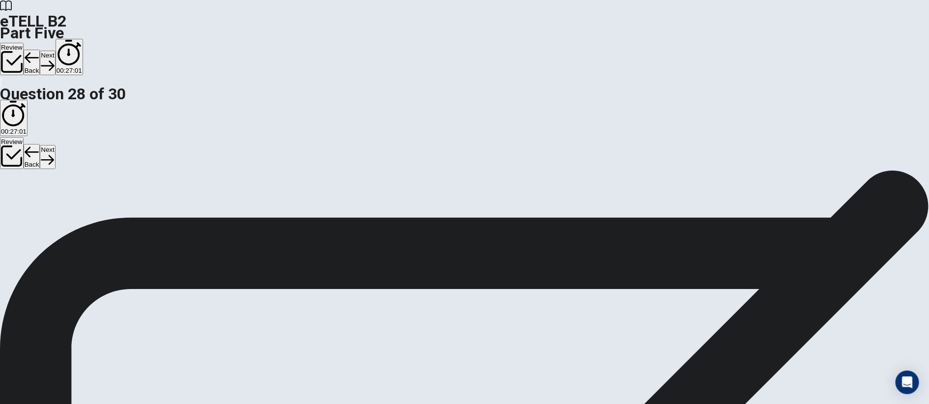
click at [55, 51] on button "Next" at bounding box center [47, 63] width 15 height 24
click at [54, 59] on icon "button" at bounding box center [47, 65] width 13 height 13
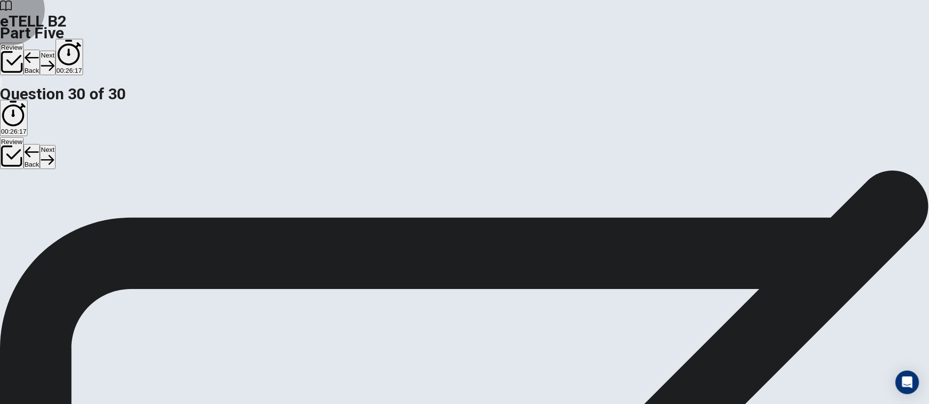
click at [55, 51] on button "Next" at bounding box center [47, 63] width 15 height 24
click at [24, 43] on button "Review" at bounding box center [12, 59] width 24 height 32
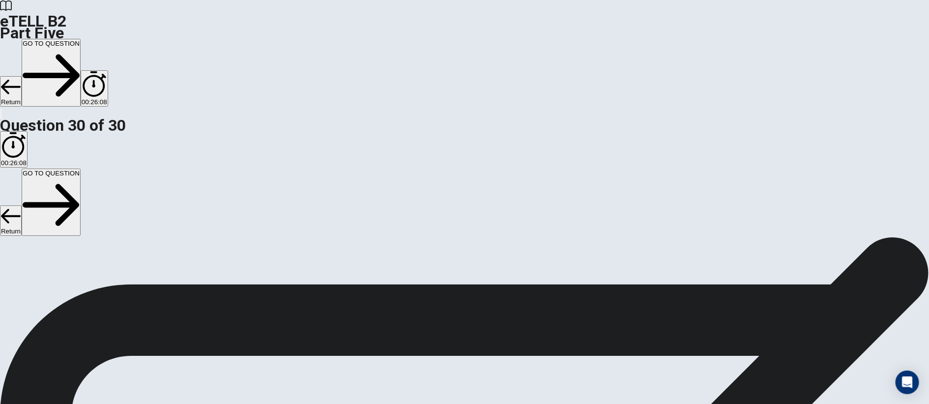
scroll to position [584, 0]
click at [81, 39] on button "GO TO QUESTION" at bounding box center [51, 73] width 59 height 68
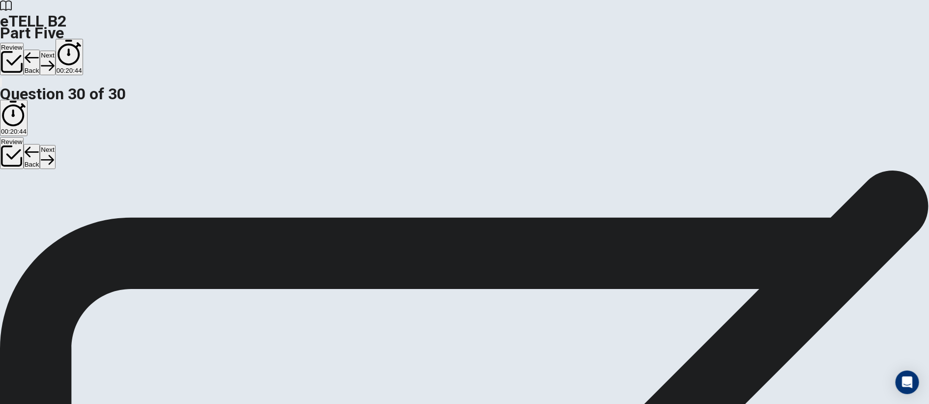
scroll to position [0, 0]
click at [40, 50] on button "Back" at bounding box center [32, 63] width 17 height 26
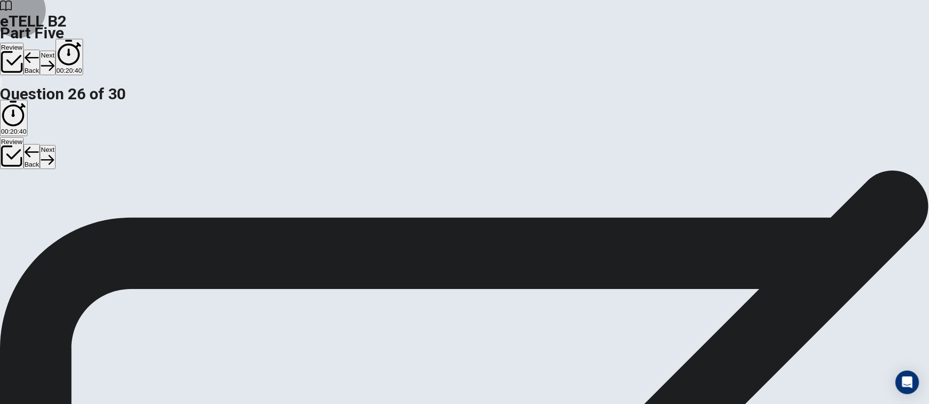
click at [40, 50] on button "Back" at bounding box center [32, 63] width 17 height 26
click at [55, 51] on button "Next" at bounding box center [47, 63] width 15 height 24
click at [619, 39] on div "Review Back Next 00:20:38" at bounding box center [464, 57] width 929 height 37
click at [55, 51] on button "Next" at bounding box center [47, 63] width 15 height 24
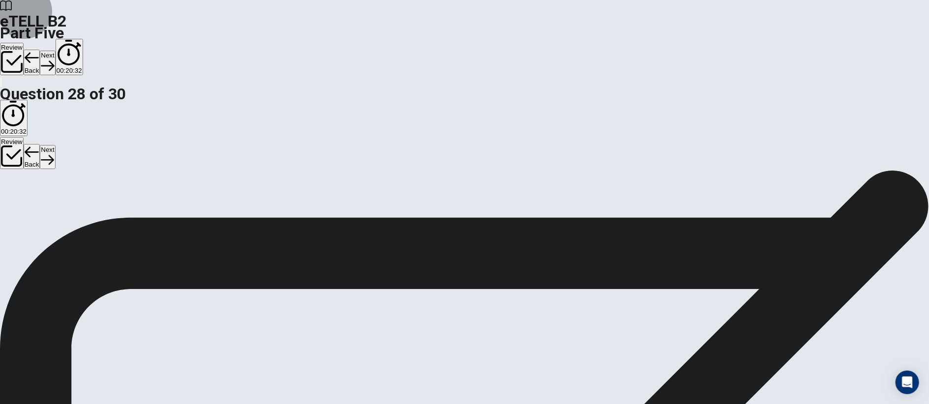
click at [55, 51] on button "Next" at bounding box center [47, 63] width 15 height 24
click at [24, 43] on button "Review" at bounding box center [12, 59] width 24 height 32
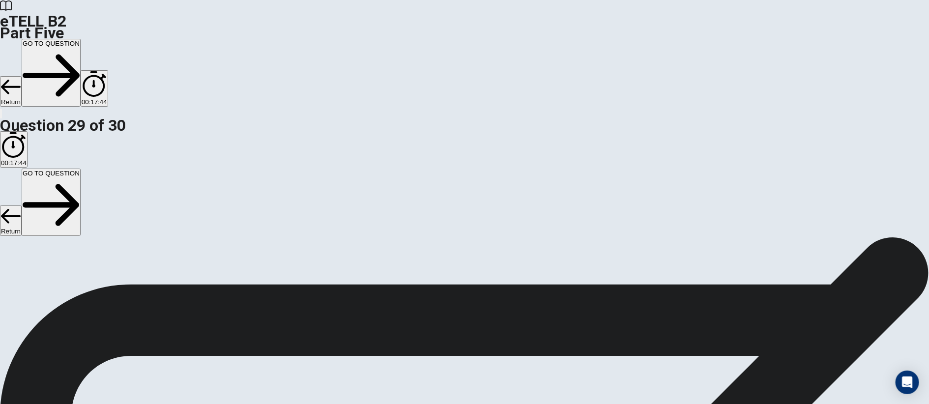
scroll to position [0, 0]
click at [81, 39] on button "GO TO QUESTION" at bounding box center [51, 73] width 59 height 68
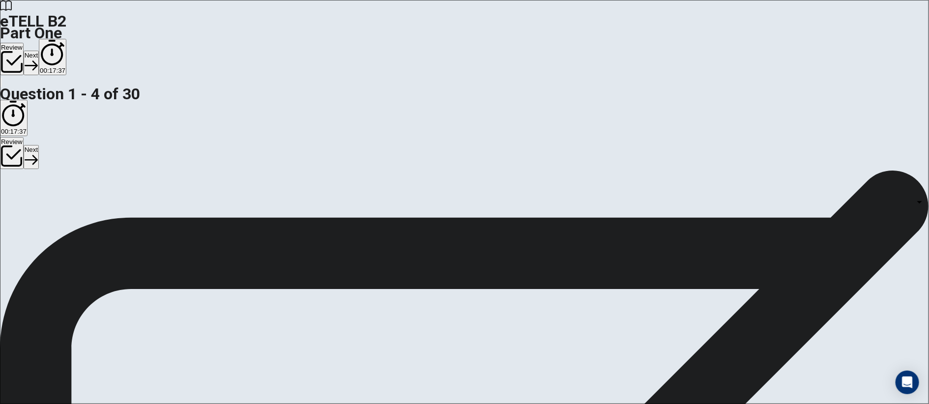
scroll to position [331, 0]
click at [39, 51] on button "Next" at bounding box center [31, 63] width 15 height 24
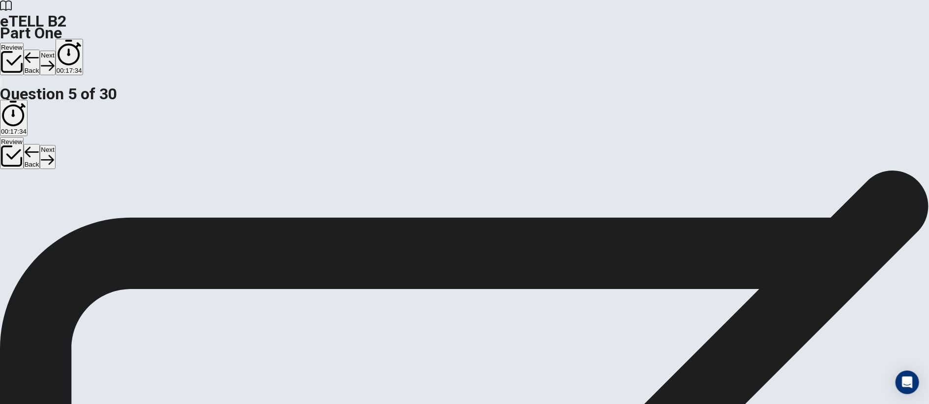
scroll to position [224, 0]
click at [54, 59] on icon "button" at bounding box center [47, 65] width 13 height 13
click at [55, 51] on button "Next" at bounding box center [47, 63] width 15 height 24
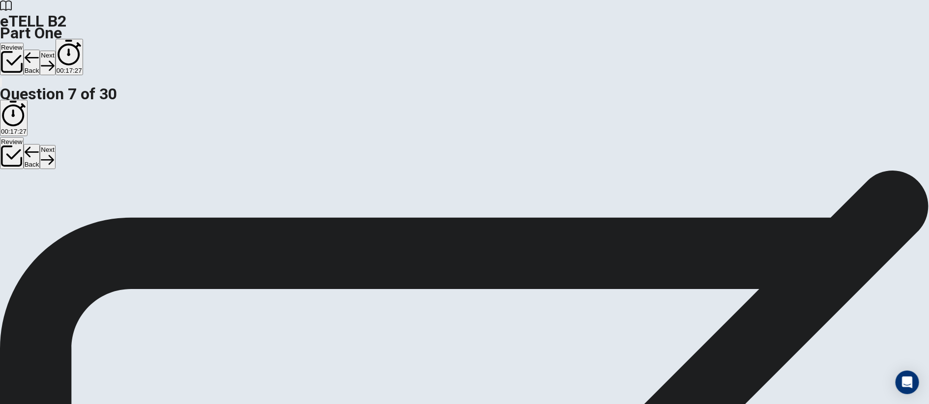
click at [55, 51] on button "Next" at bounding box center [47, 63] width 15 height 24
drag, startPoint x: 341, startPoint y: 94, endPoint x: 310, endPoint y: 166, distance: 78.4
click at [24, 43] on button "Review" at bounding box center [12, 59] width 24 height 32
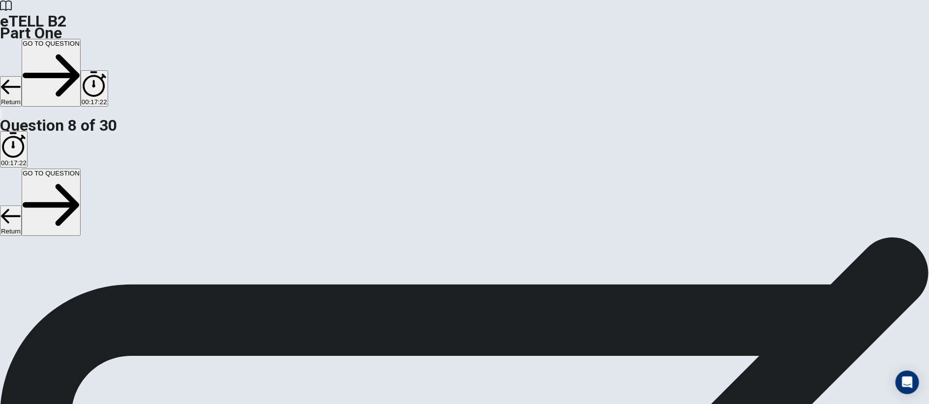
scroll to position [584, 0]
click at [81, 39] on button "GO TO QUESTION" at bounding box center [51, 73] width 59 height 68
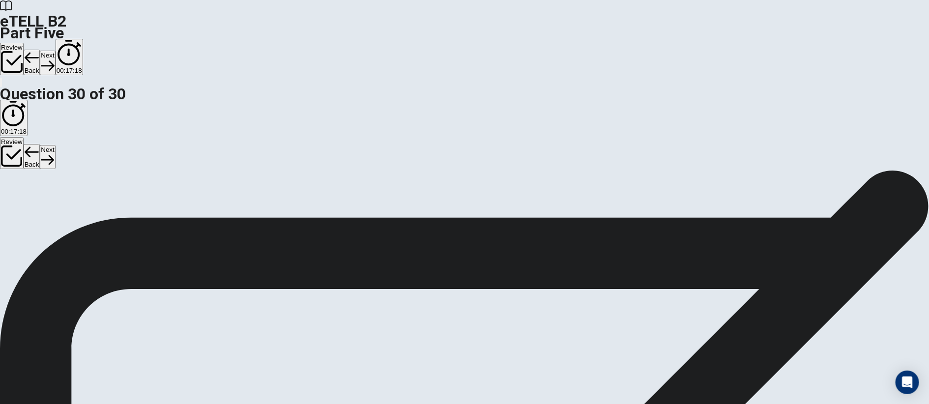
scroll to position [0, 0]
click at [619, 170] on div "Question 50 For questions 46 – 50, identify which text (A, B, or C) is being de…" at bounding box center [464, 170] width 929 height 0
click at [24, 43] on button "Review" at bounding box center [12, 59] width 24 height 32
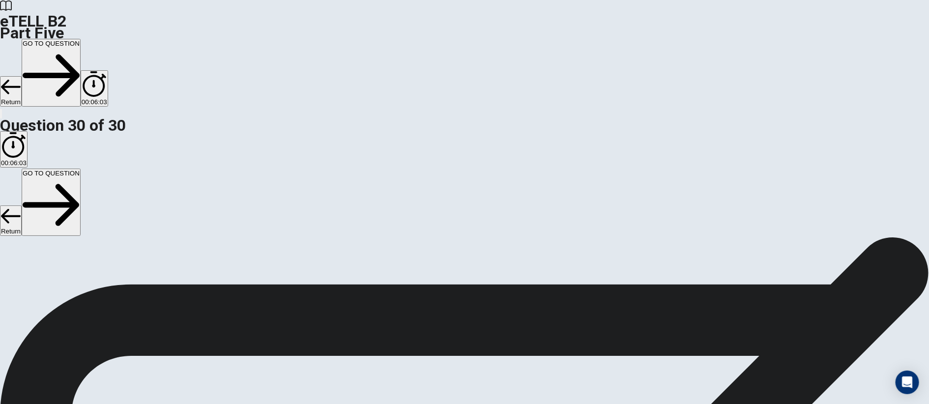
scroll to position [516, 0]
click at [81, 39] on button "GO TO QUESTION" at bounding box center [51, 73] width 59 height 68
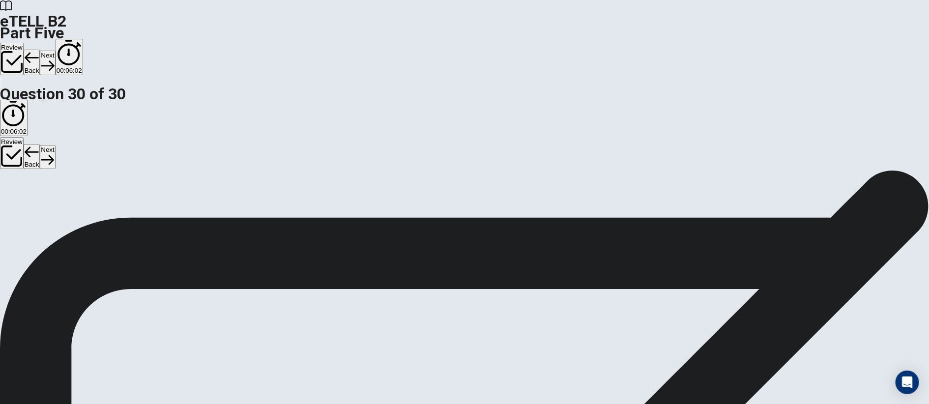
scroll to position [39, 0]
click at [54, 59] on icon "button" at bounding box center [47, 65] width 13 height 13
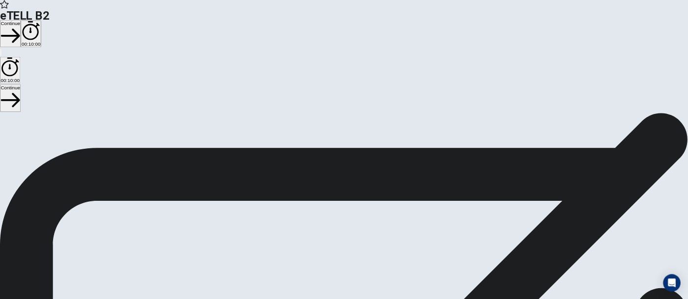
scroll to position [0, 0]
click at [28, 27] on button "Continue" at bounding box center [14, 45] width 28 height 37
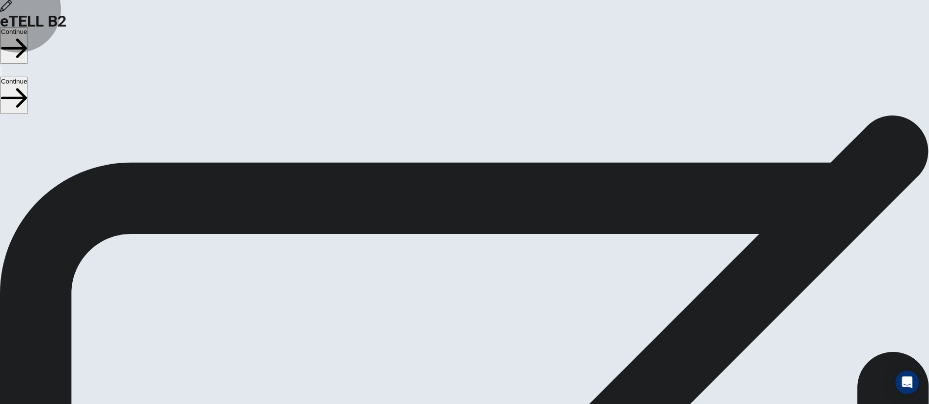
click at [28, 27] on button "Continue" at bounding box center [14, 45] width 28 height 37
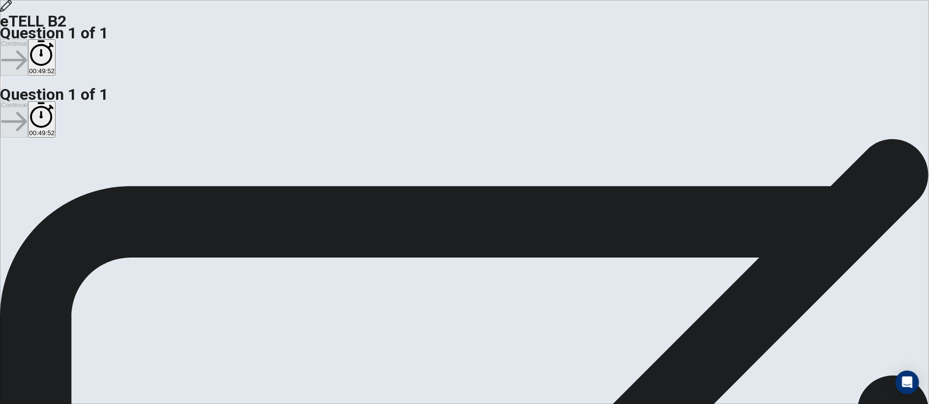
drag, startPoint x: 306, startPoint y: 174, endPoint x: 411, endPoint y: 113, distance: 121.6
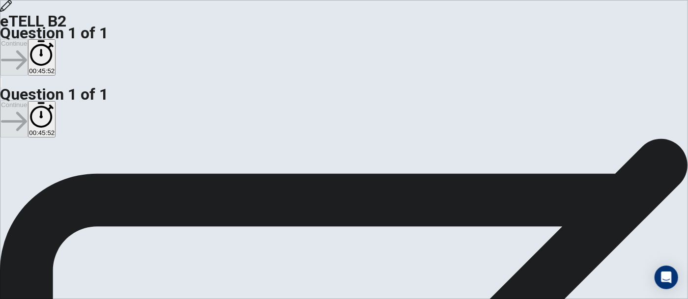
scroll to position [49, 0]
drag, startPoint x: 296, startPoint y: 62, endPoint x: 252, endPoint y: 111, distance: 65.4
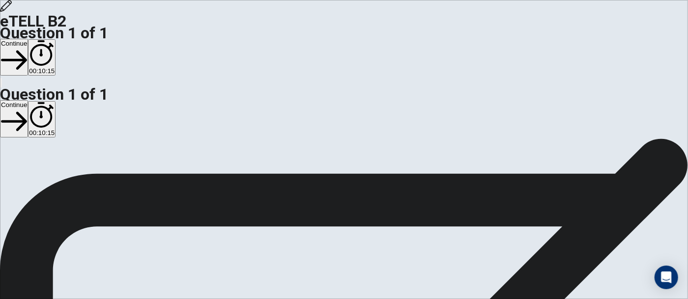
type textarea "**********"
click at [28, 39] on button "Continue" at bounding box center [14, 57] width 28 height 37
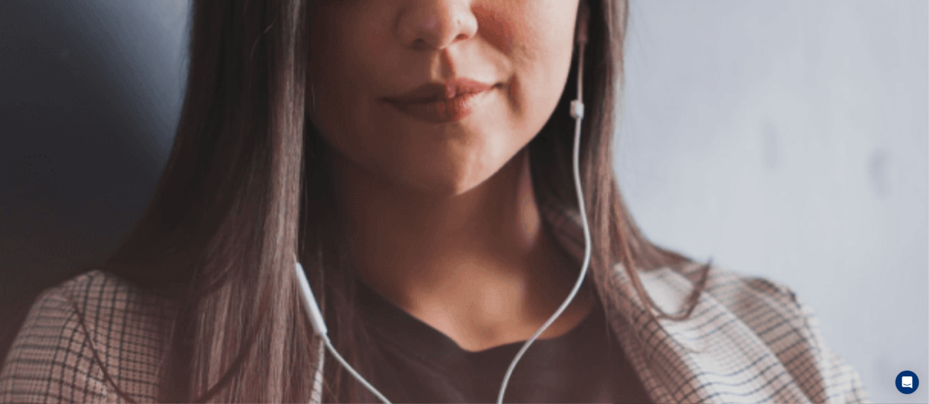
scroll to position [53, 0]
click at [28, 39] on button "Continue" at bounding box center [14, 57] width 28 height 37
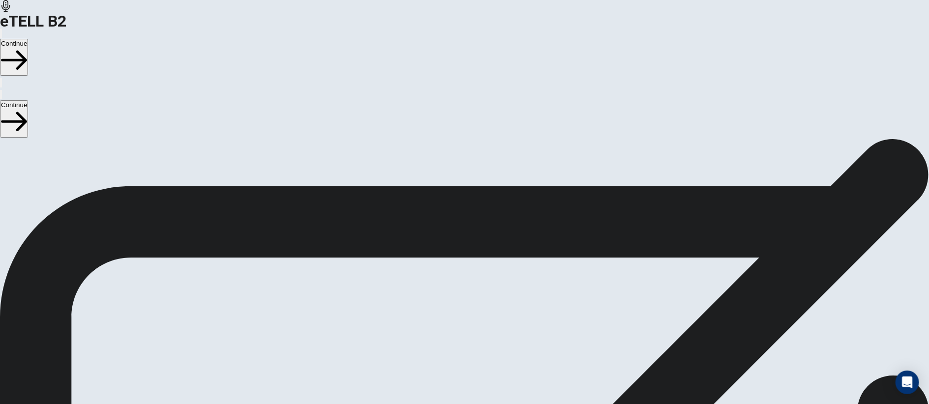
drag, startPoint x: 265, startPoint y: 200, endPoint x: 336, endPoint y: 199, distance: 71.3
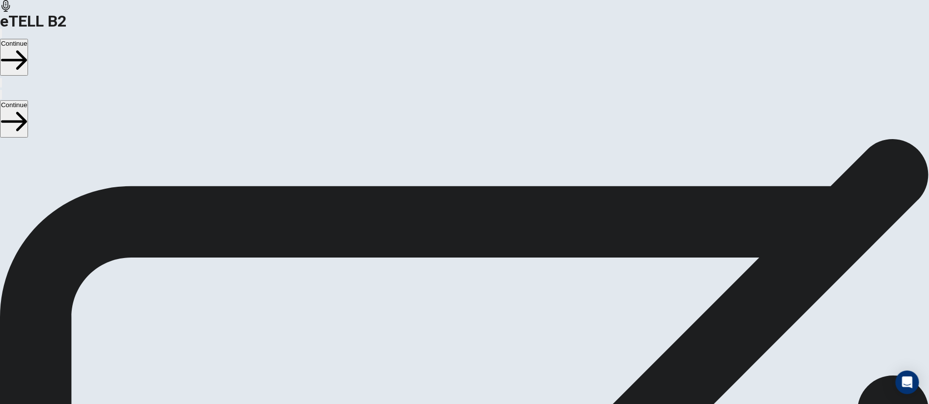
scroll to position [60, 0]
click at [28, 39] on button "Continue" at bounding box center [14, 57] width 28 height 37
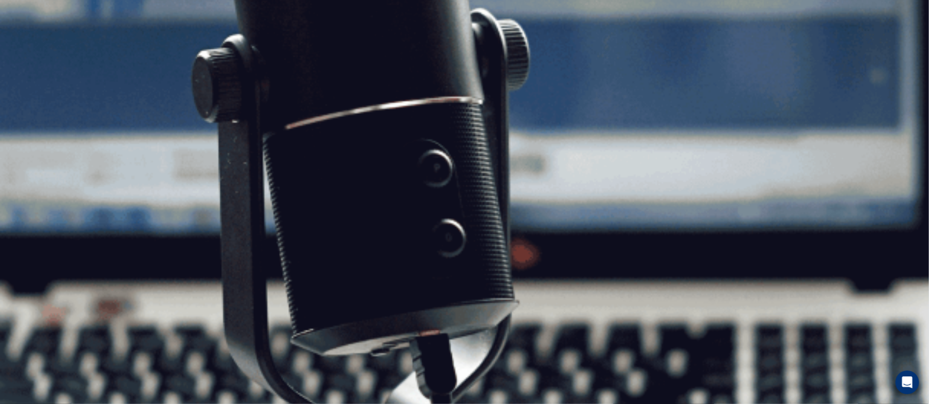
scroll to position [53, 0]
click at [28, 39] on button "Continue" at bounding box center [14, 57] width 28 height 37
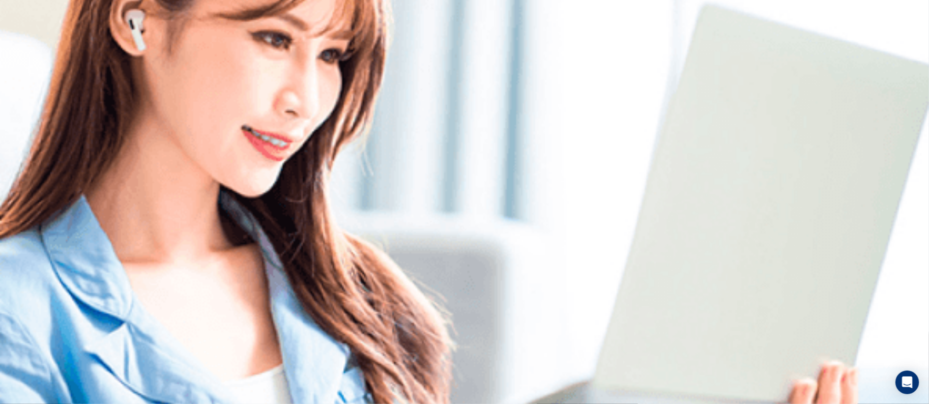
scroll to position [27, 0]
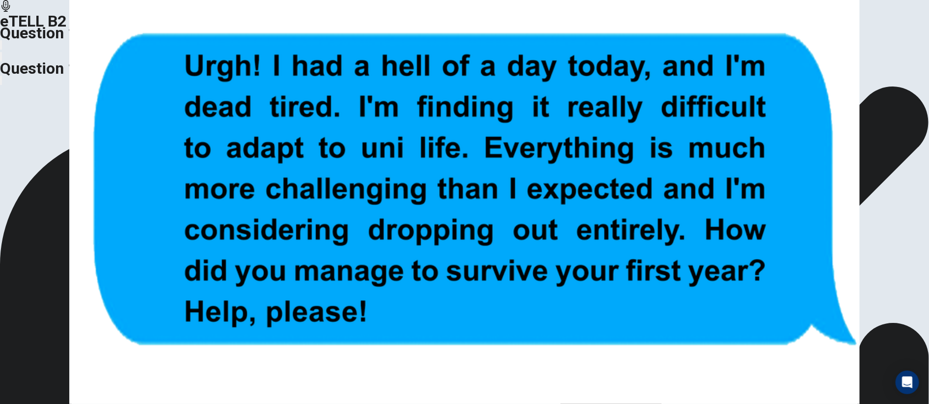
drag, startPoint x: 920, startPoint y: 168, endPoint x: 926, endPoint y: 173, distance: 7.7
click at [619, 86] on div "CLICK TO ZOOM Your friend sent you the following text. Read the text and record…" at bounding box center [464, 86] width 929 height 0
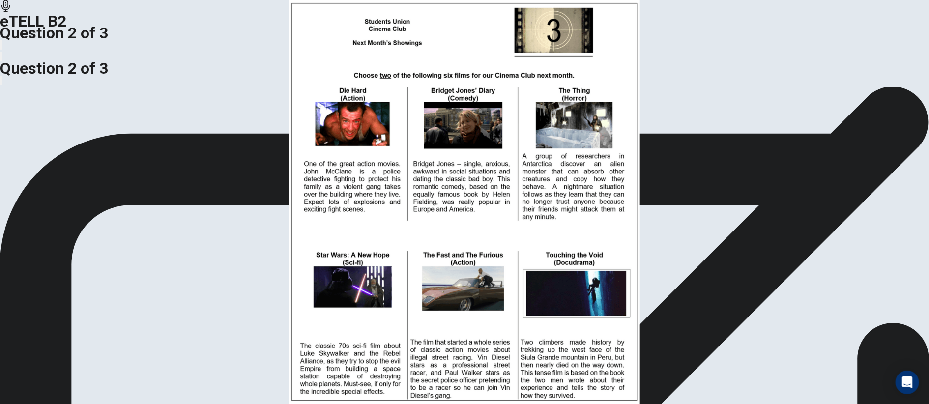
click at [327, 185] on img at bounding box center [464, 202] width 929 height 404
drag, startPoint x: 371, startPoint y: 142, endPoint x: 287, endPoint y: 107, distance: 91.5
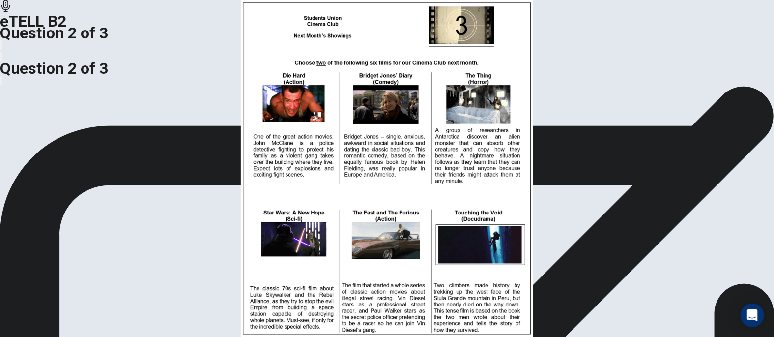
scroll to position [58, 0]
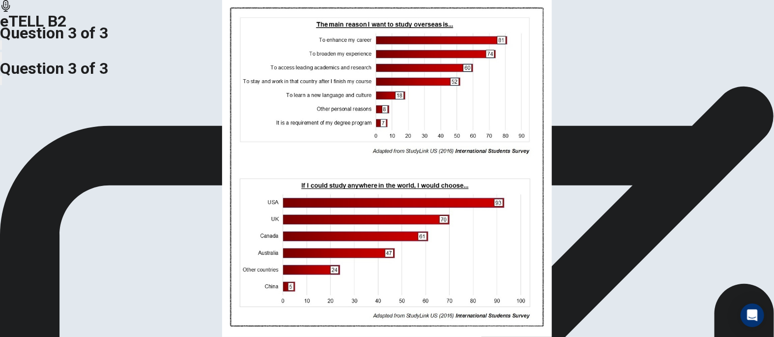
drag, startPoint x: 219, startPoint y: 78, endPoint x: 359, endPoint y: 87, distance: 140.8
drag, startPoint x: 201, startPoint y: 64, endPoint x: 430, endPoint y: 83, distance: 229.3
click at [248, 114] on img at bounding box center [387, 168] width 774 height 337
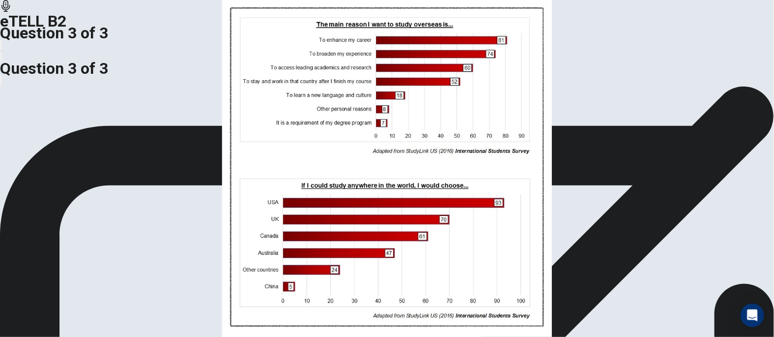
drag, startPoint x: 445, startPoint y: 92, endPoint x: 181, endPoint y: 105, distance: 264.3
click at [293, 147] on img at bounding box center [387, 168] width 774 height 337
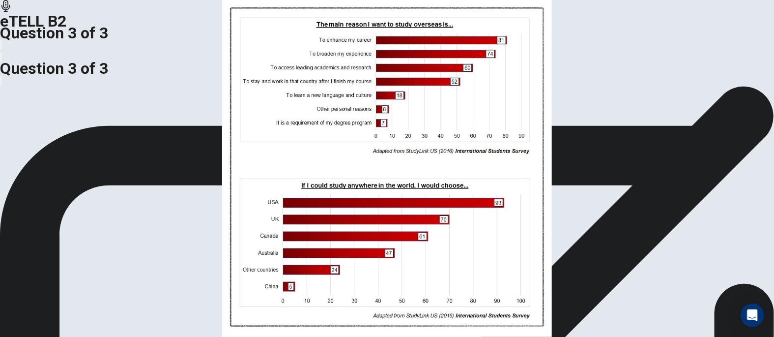
click at [302, 179] on img at bounding box center [387, 168] width 774 height 337
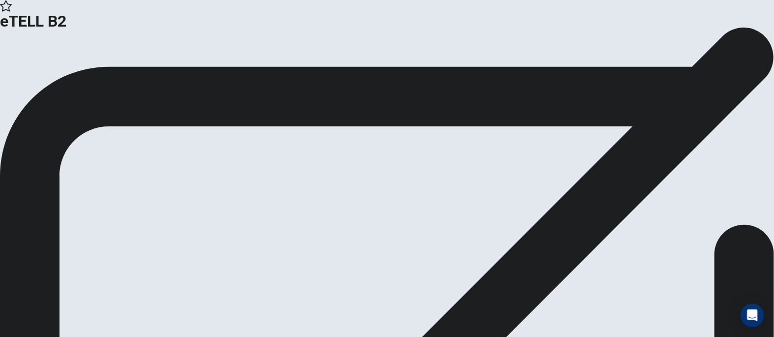
scroll to position [21, 0]
